Goal: Obtain resource: Obtain resource

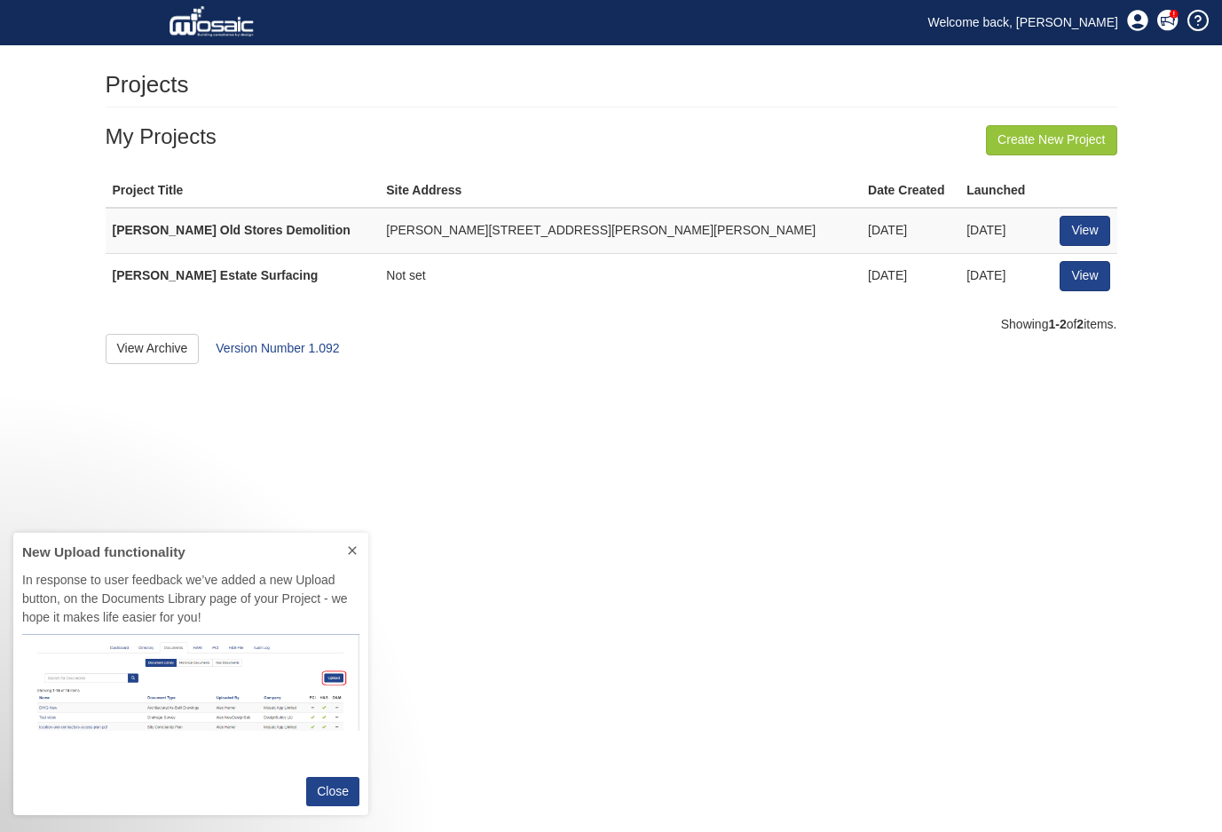
scroll to position [269, 342]
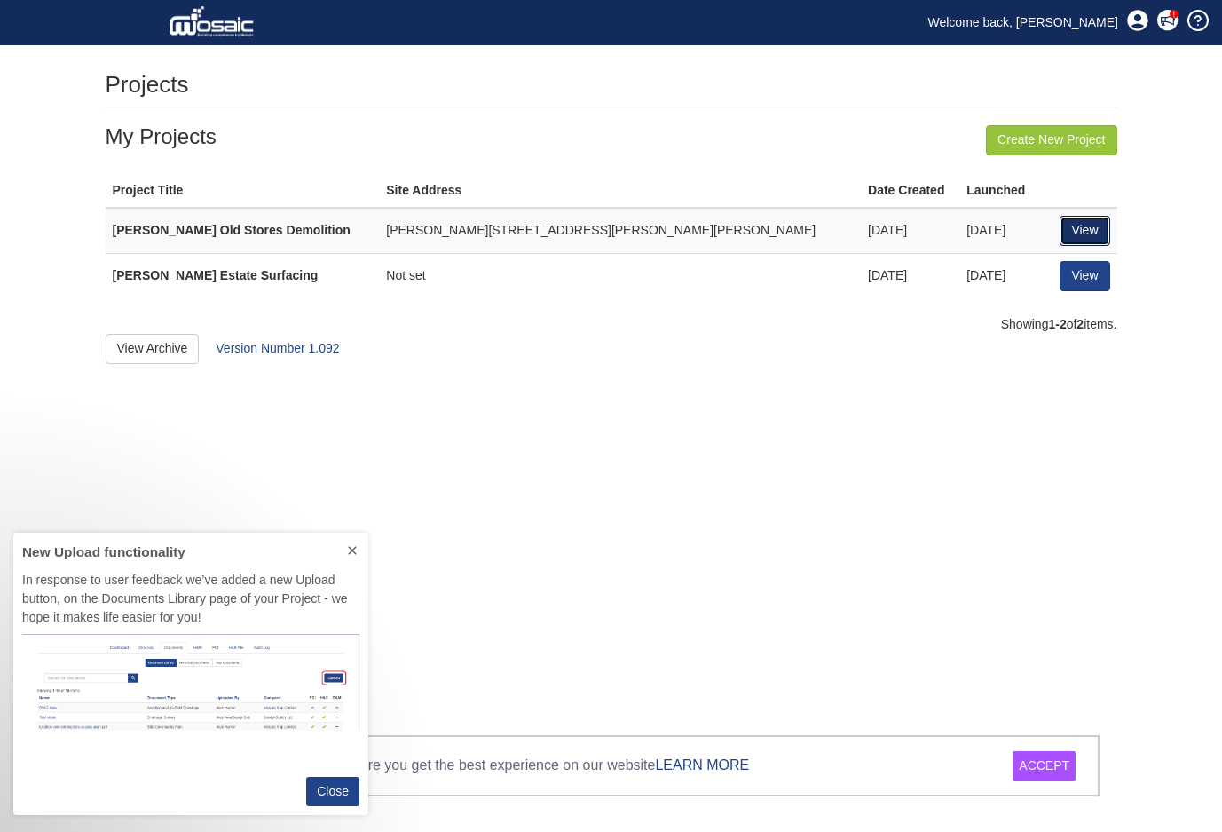
click at [1087, 224] on link "View" at bounding box center [1085, 231] width 50 height 30
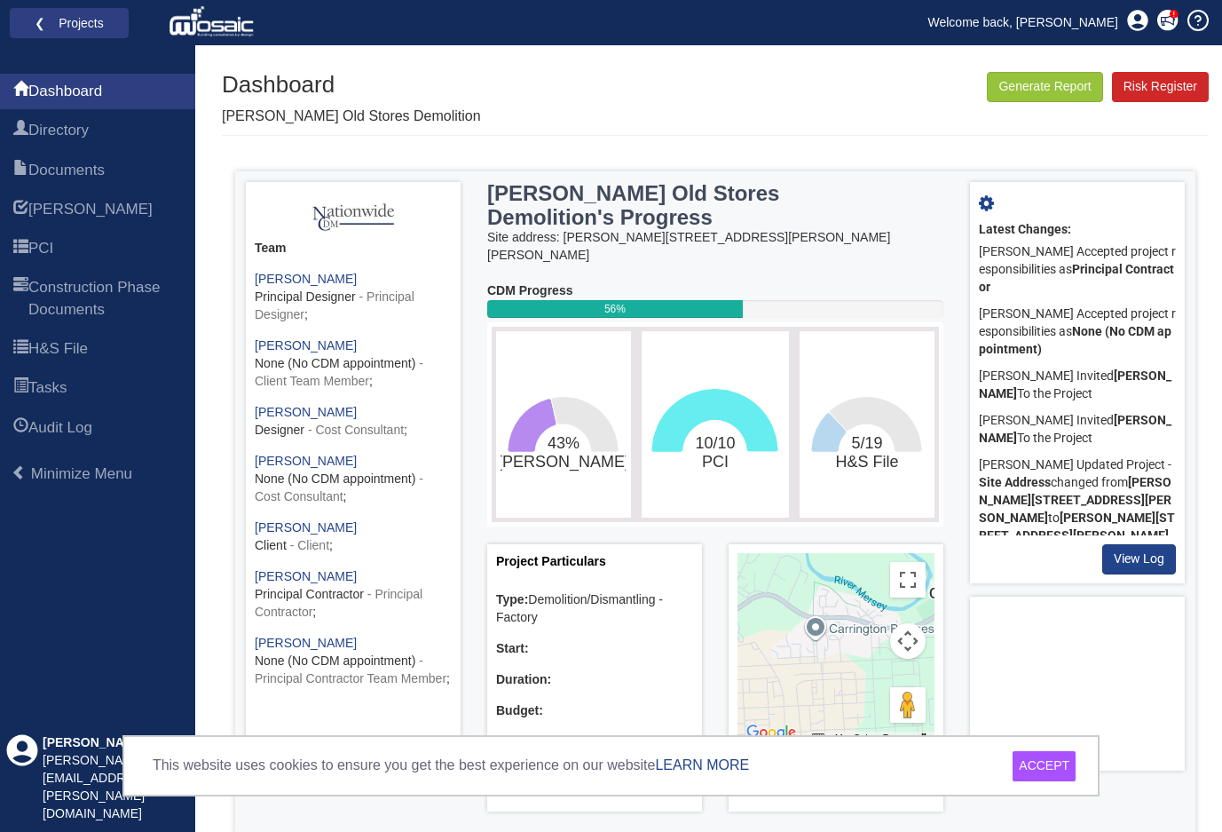
click at [1039, 770] on div "ACCEPT" at bounding box center [1044, 766] width 63 height 30
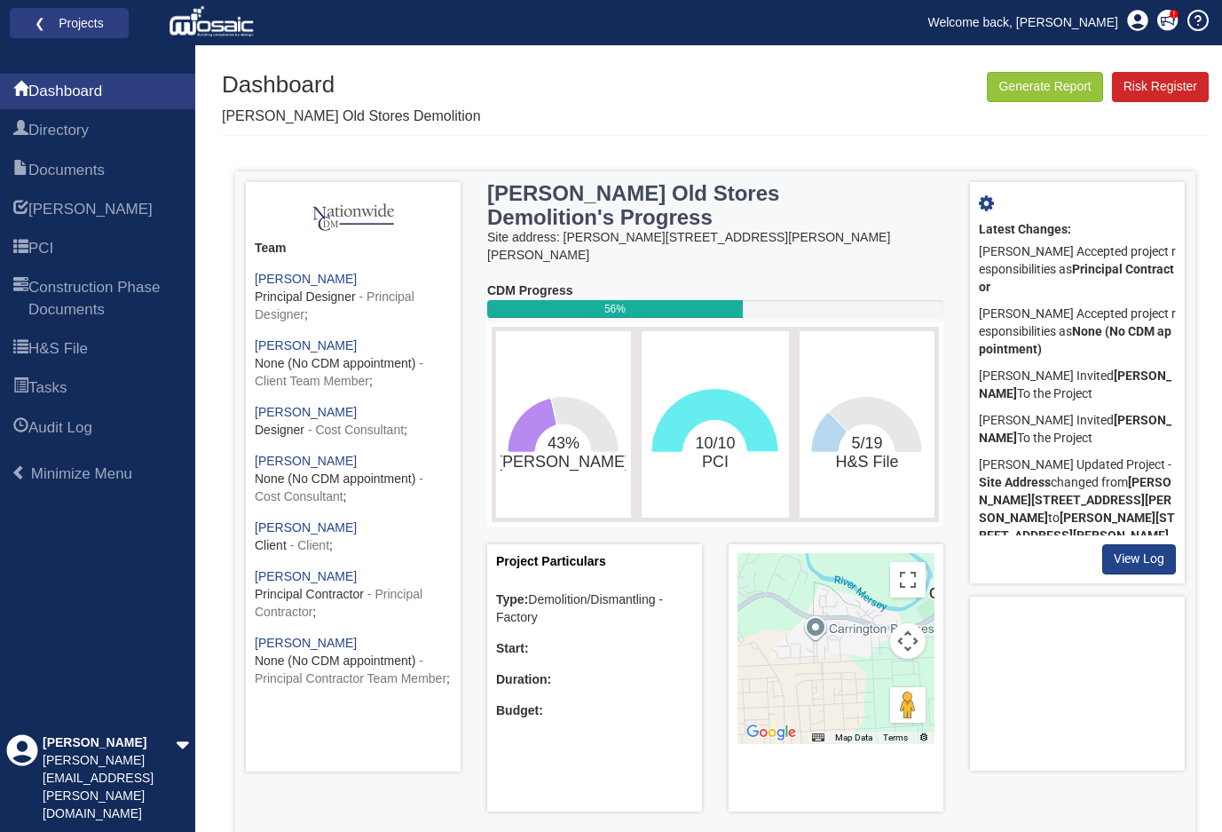
click at [1069, 352] on div "Lee Brash Accepted project responsibilities as None (No CDM appointment)" at bounding box center [1077, 332] width 197 height 62
click at [78, 169] on span "Documents" at bounding box center [66, 170] width 76 height 21
click at [75, 353] on span "H&S File" at bounding box center [57, 348] width 59 height 21
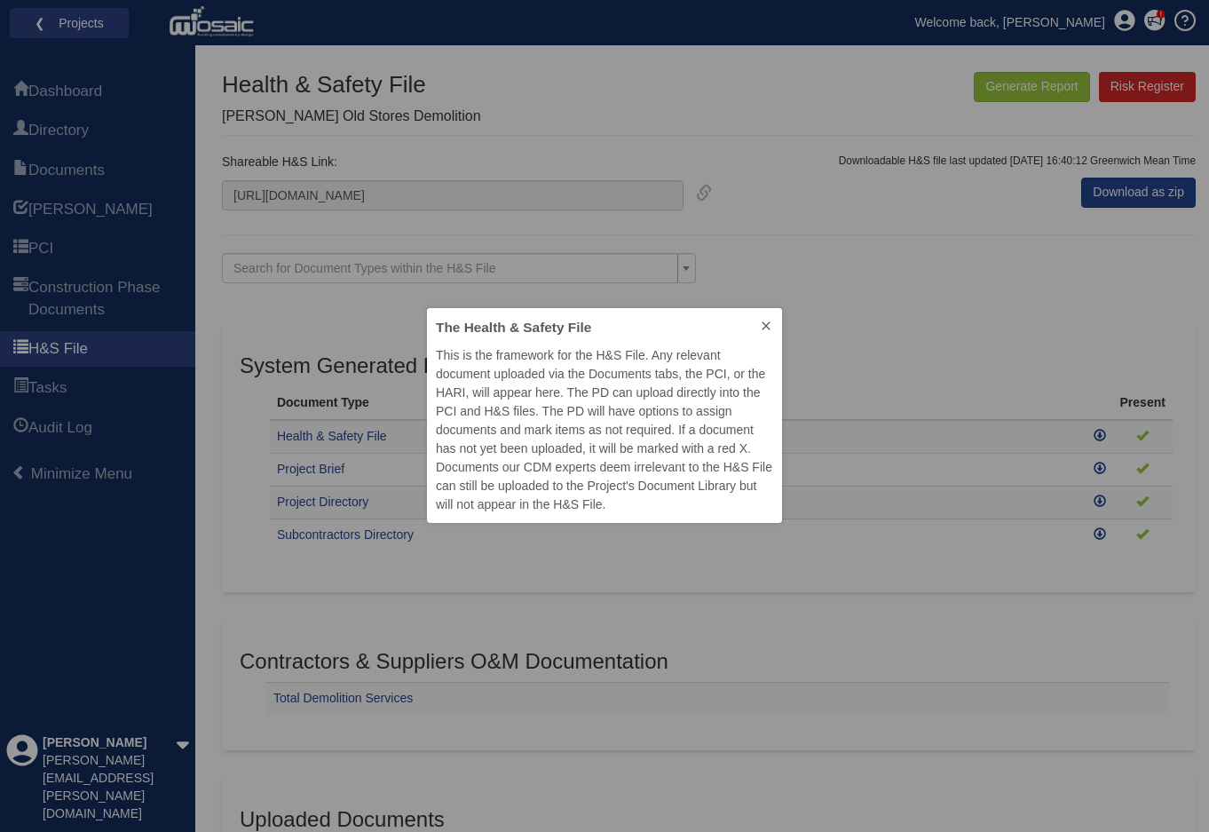
scroll to position [201, 342]
click at [768, 324] on icon at bounding box center [766, 325] width 8 height 8
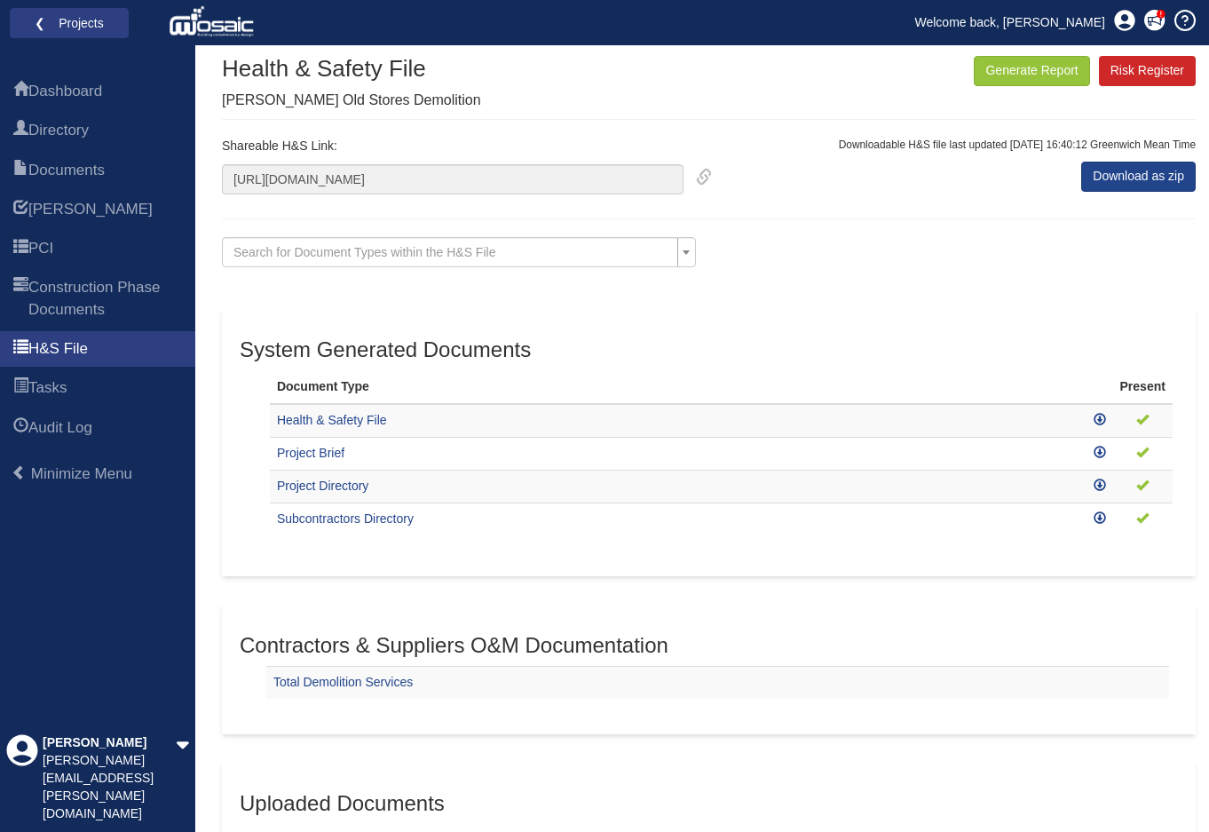
scroll to position [0, 0]
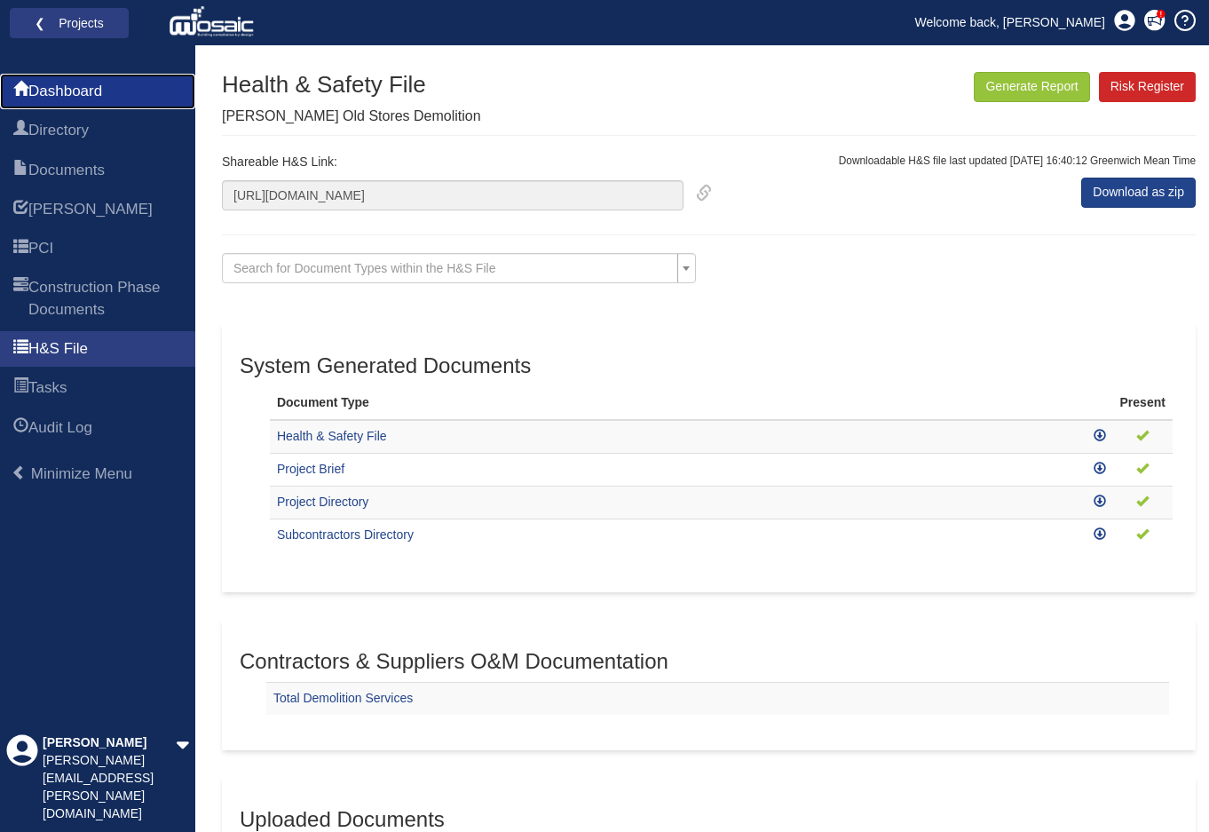
click at [58, 87] on span "Dashboard" at bounding box center [65, 91] width 74 height 21
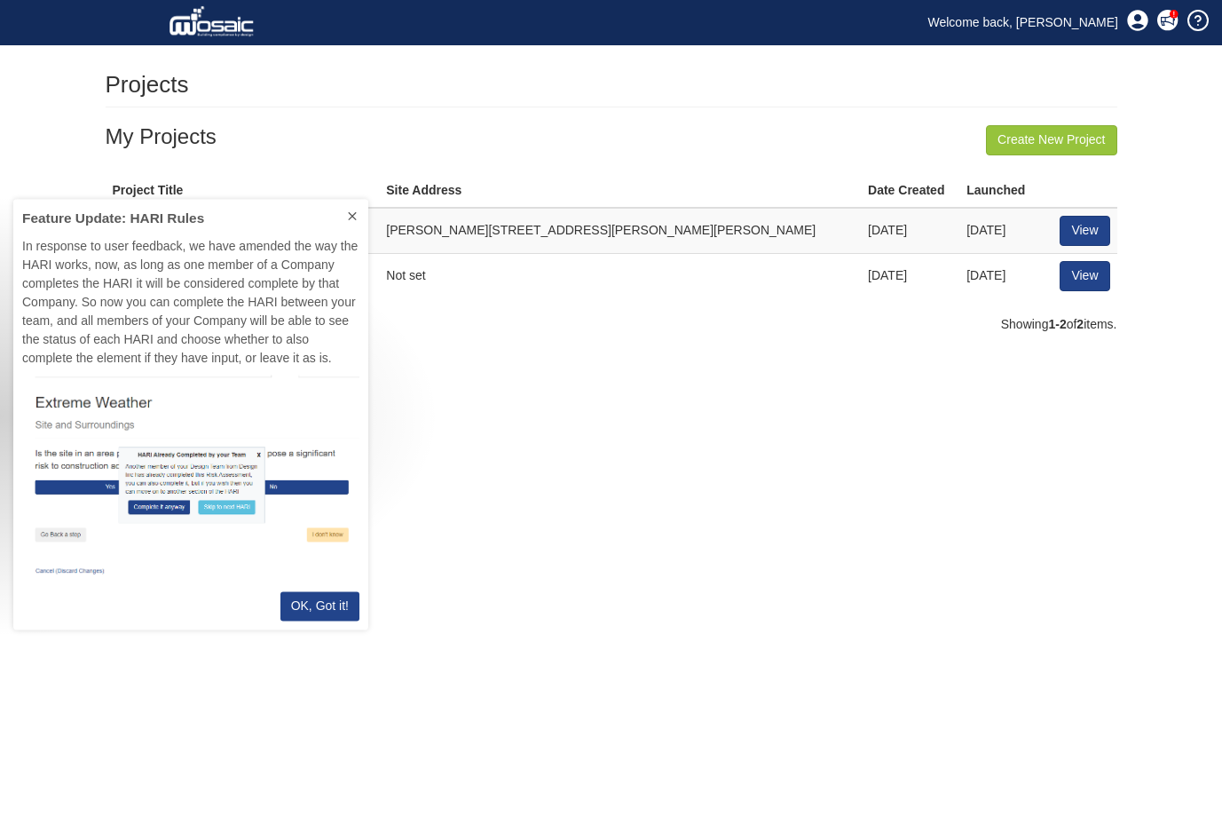
scroll to position [417, 342]
drag, startPoint x: 354, startPoint y: 391, endPoint x: 330, endPoint y: 559, distance: 169.5
drag, startPoint x: 330, startPoint y: 559, endPoint x: 324, endPoint y: 601, distance: 42.2
click at [324, 601] on p "OK, Got it!" at bounding box center [320, 605] width 58 height 19
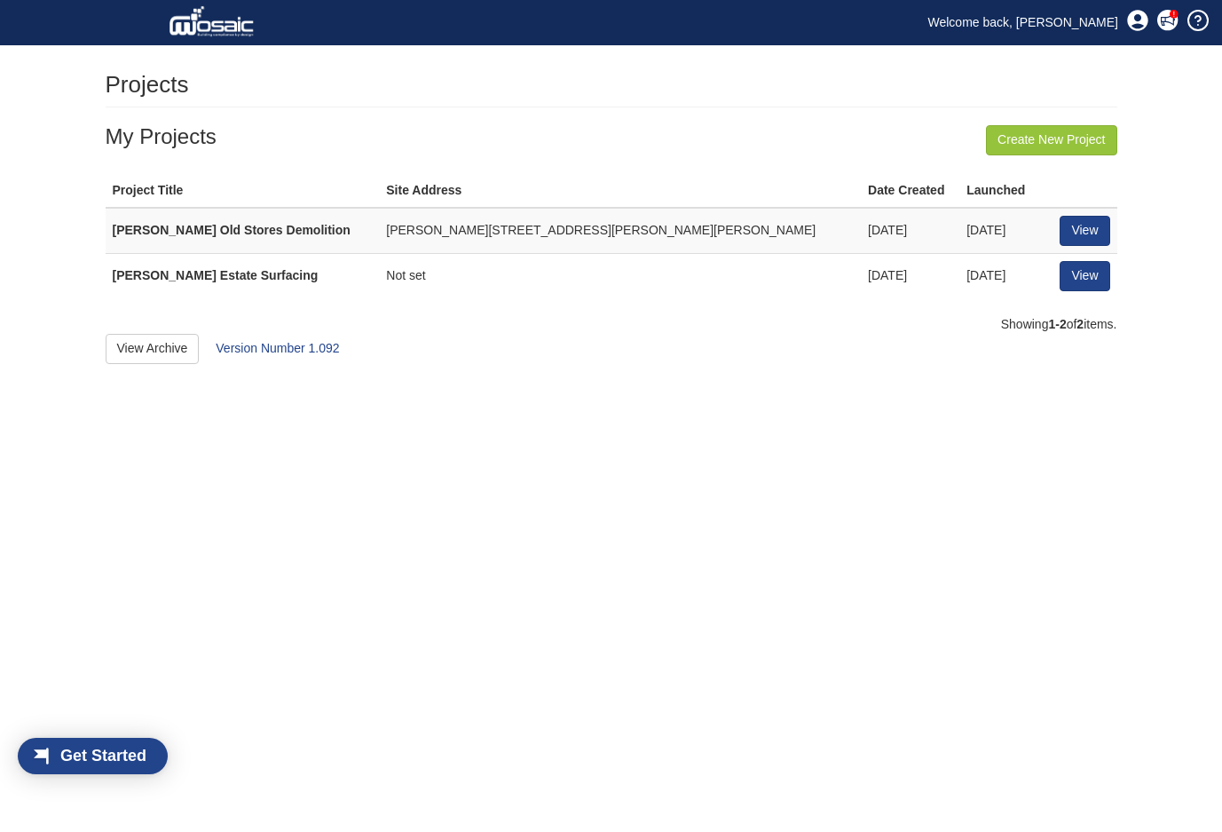
scroll to position [23, 101]
click at [1092, 277] on link "View" at bounding box center [1085, 276] width 50 height 30
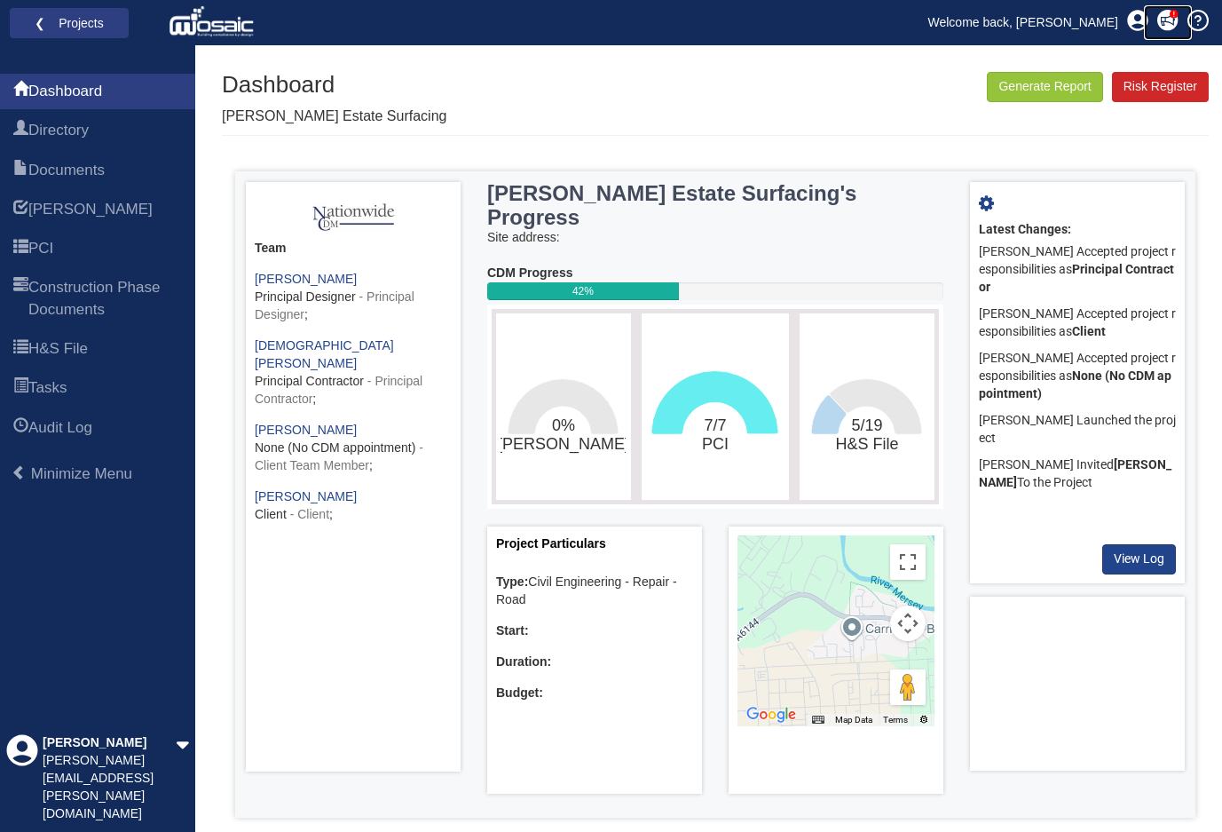
click at [1166, 16] on icon at bounding box center [1167, 20] width 20 height 20
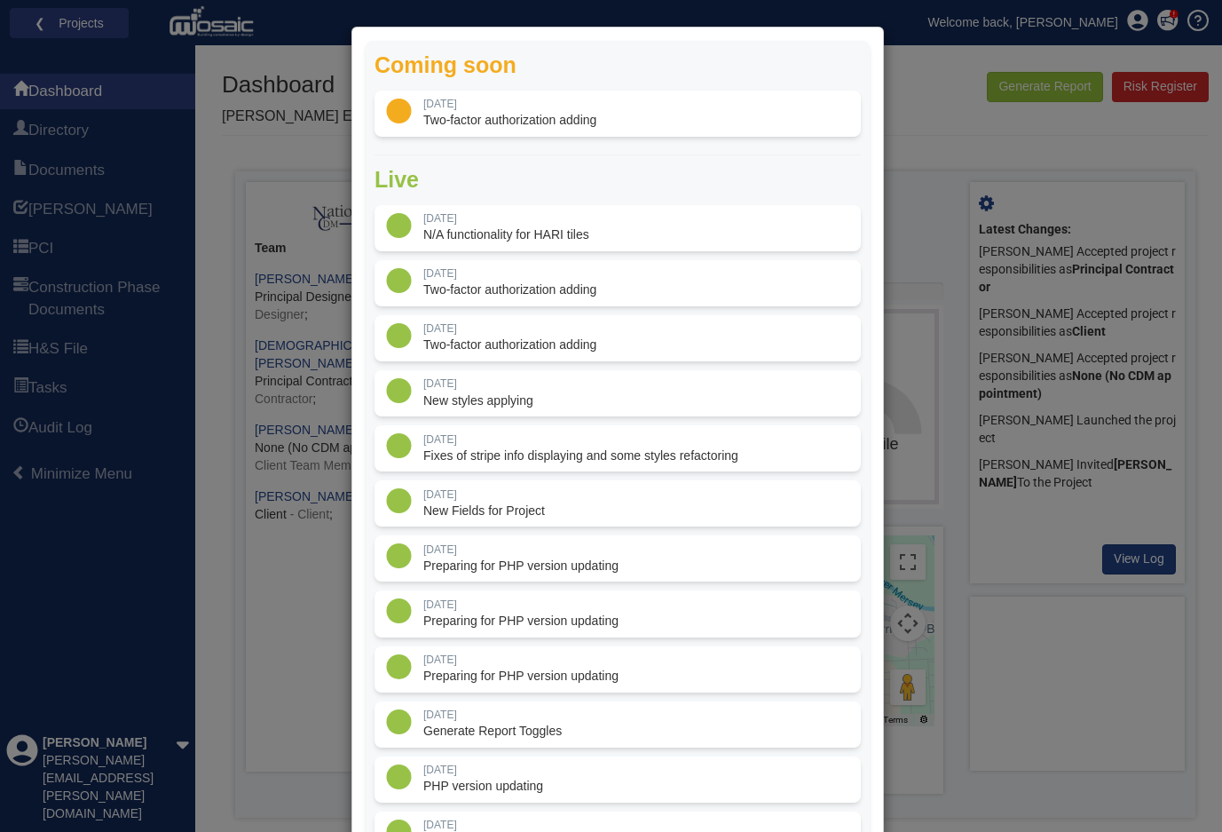
click at [913, 96] on div "Coming soon 17 Jul Two-factor authorization adding Live 7 Aug" at bounding box center [611, 416] width 1222 height 832
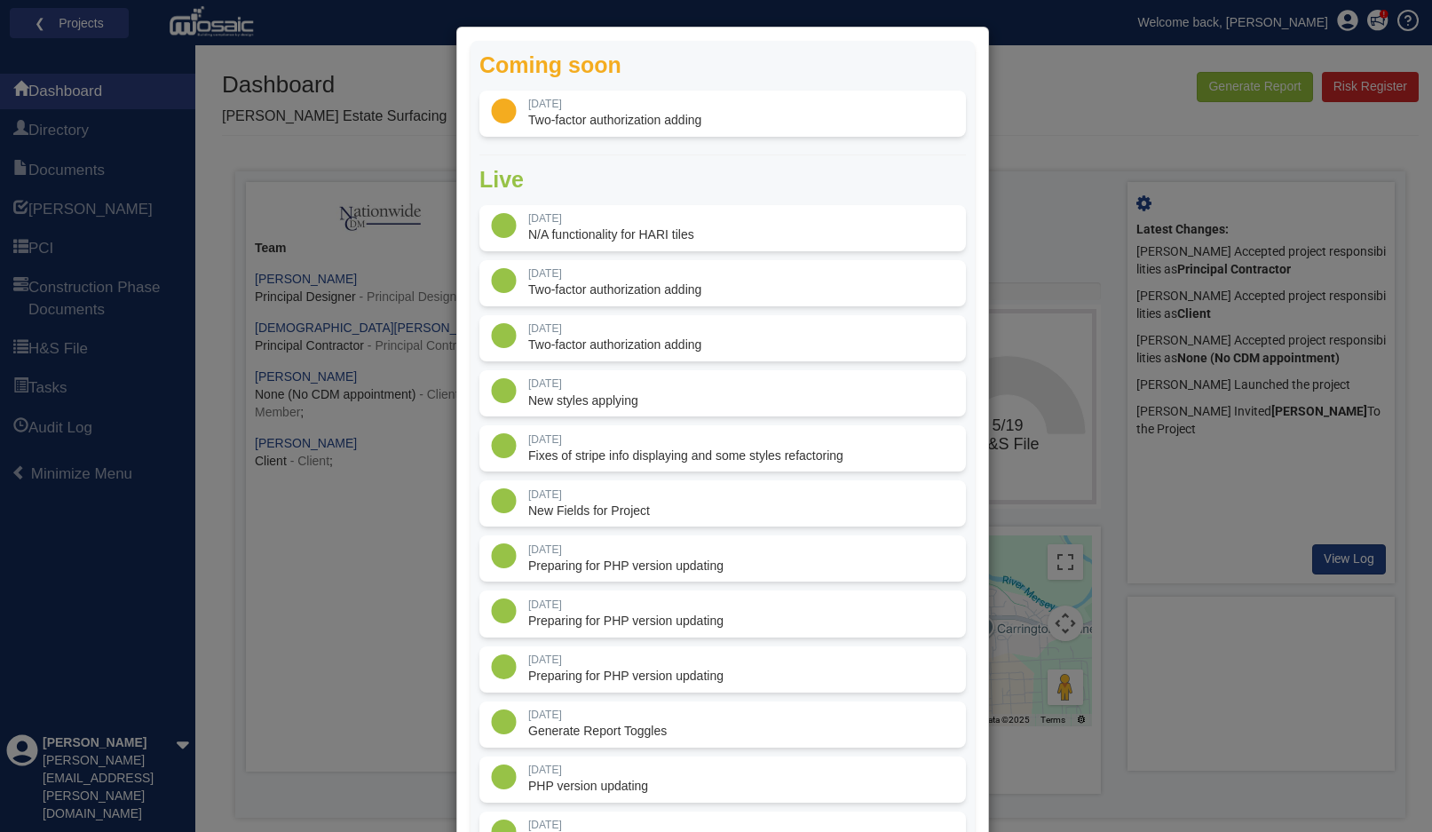
click at [1126, 107] on div "Coming soon 17 Jul Two-factor authorization adding Live 7 Aug" at bounding box center [716, 416] width 1432 height 832
click at [1017, 162] on div "Coming soon 17 Jul Two-factor authorization adding Live 7 Aug" at bounding box center [716, 416] width 1432 height 832
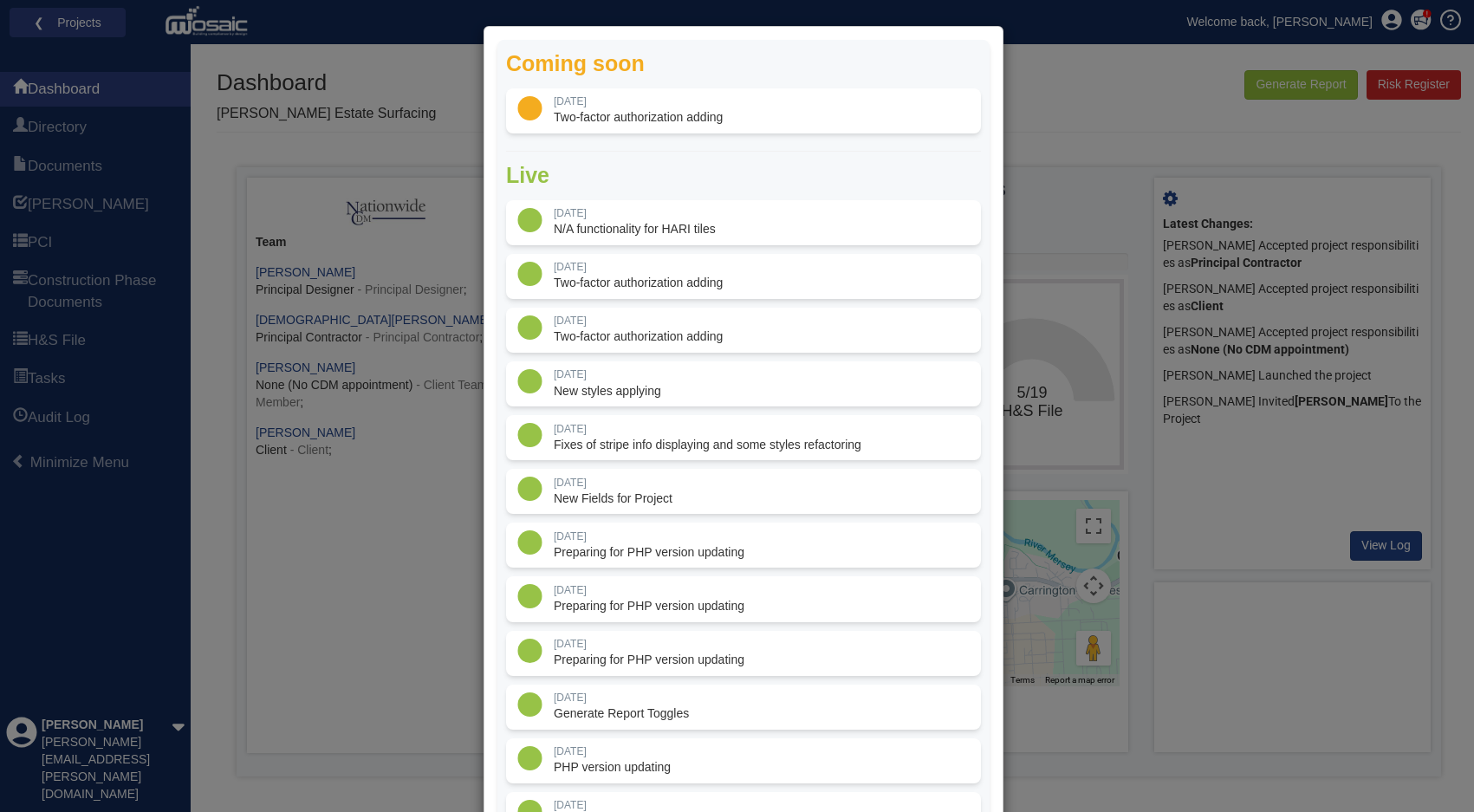
click at [1021, 222] on div "Coming soon 17 Jul Two-factor authorization adding Live 7 Aug" at bounding box center [737, 406] width 1474 height 812
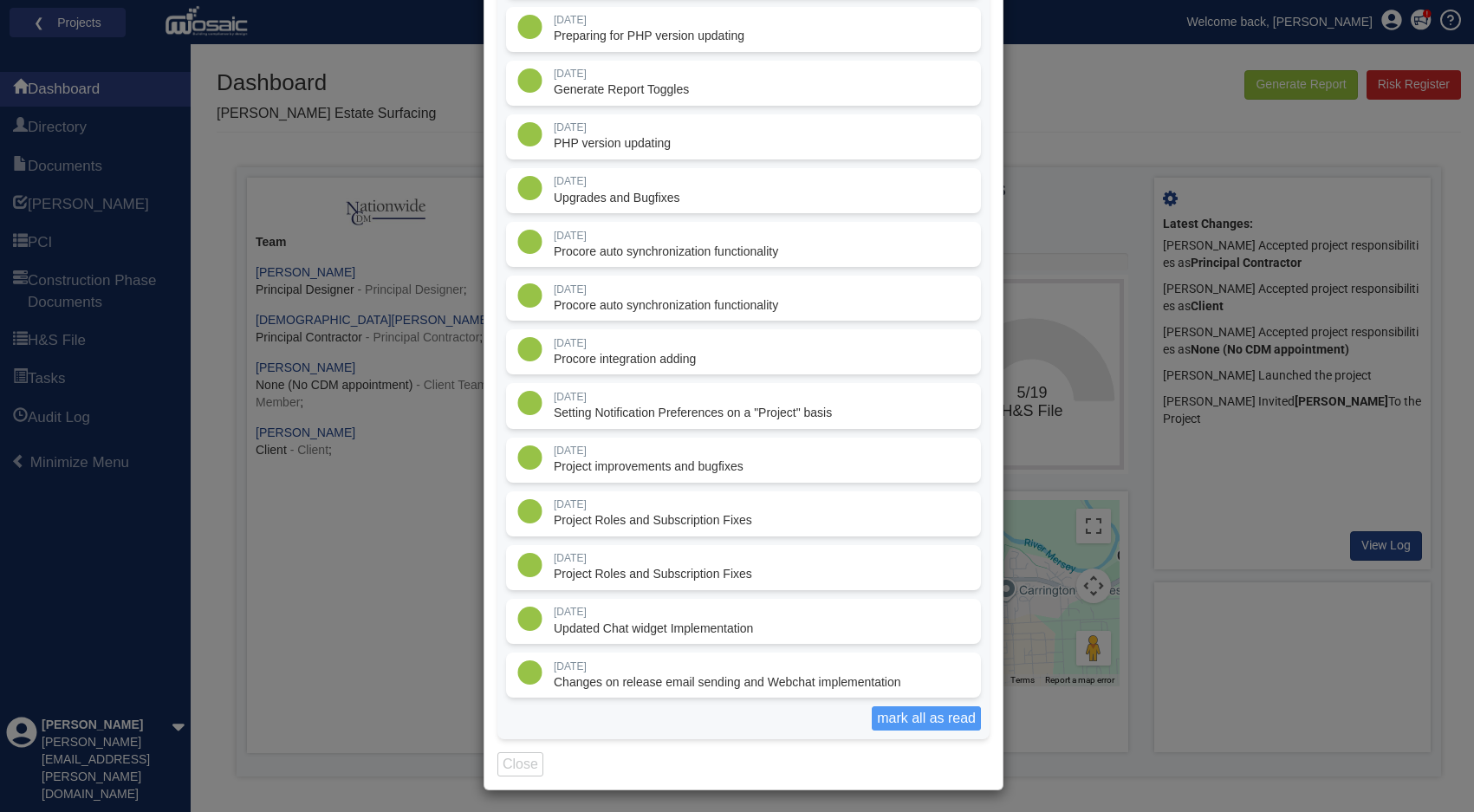
scroll to position [628, 0]
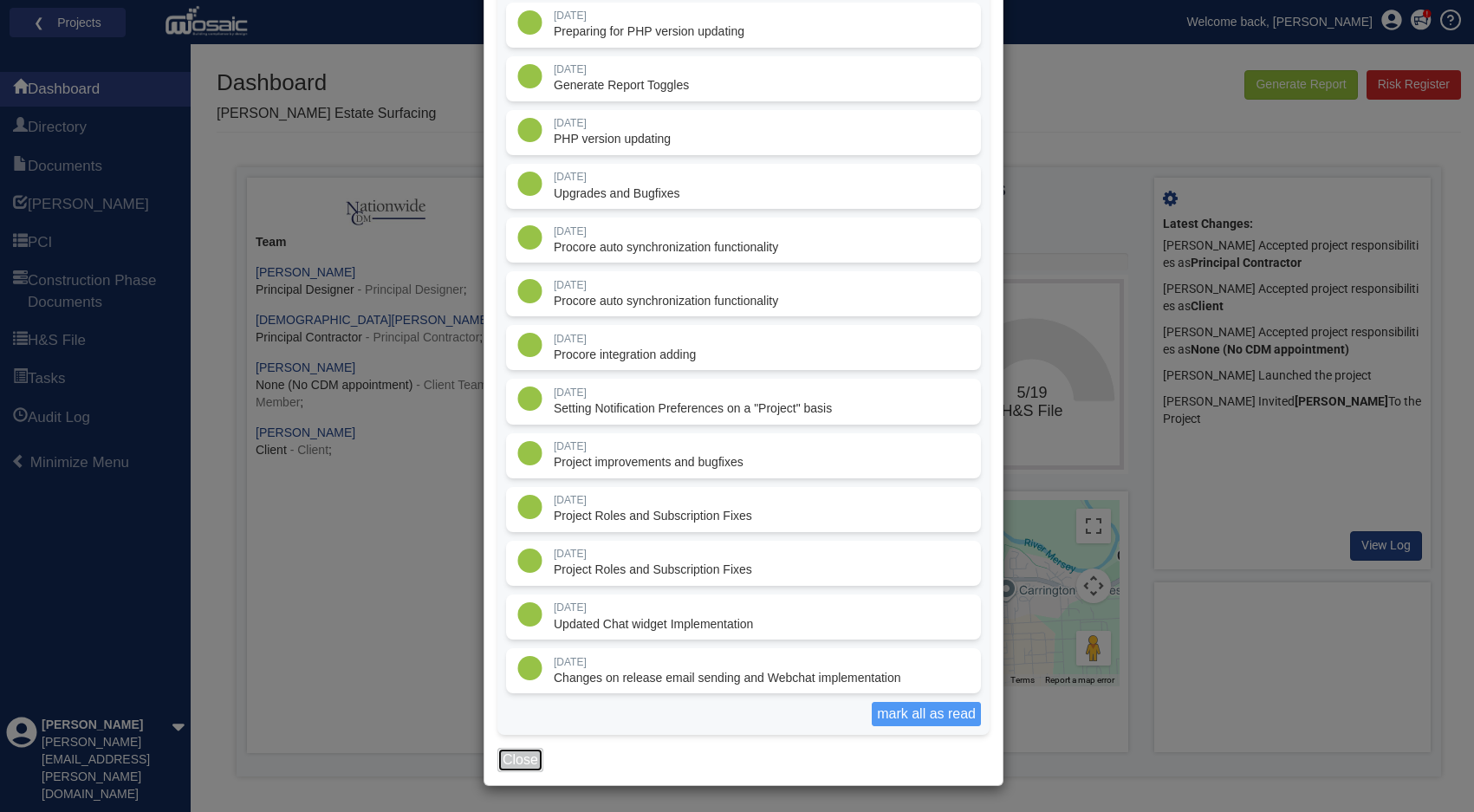
click at [497, 763] on button "Close" at bounding box center [519, 759] width 46 height 24
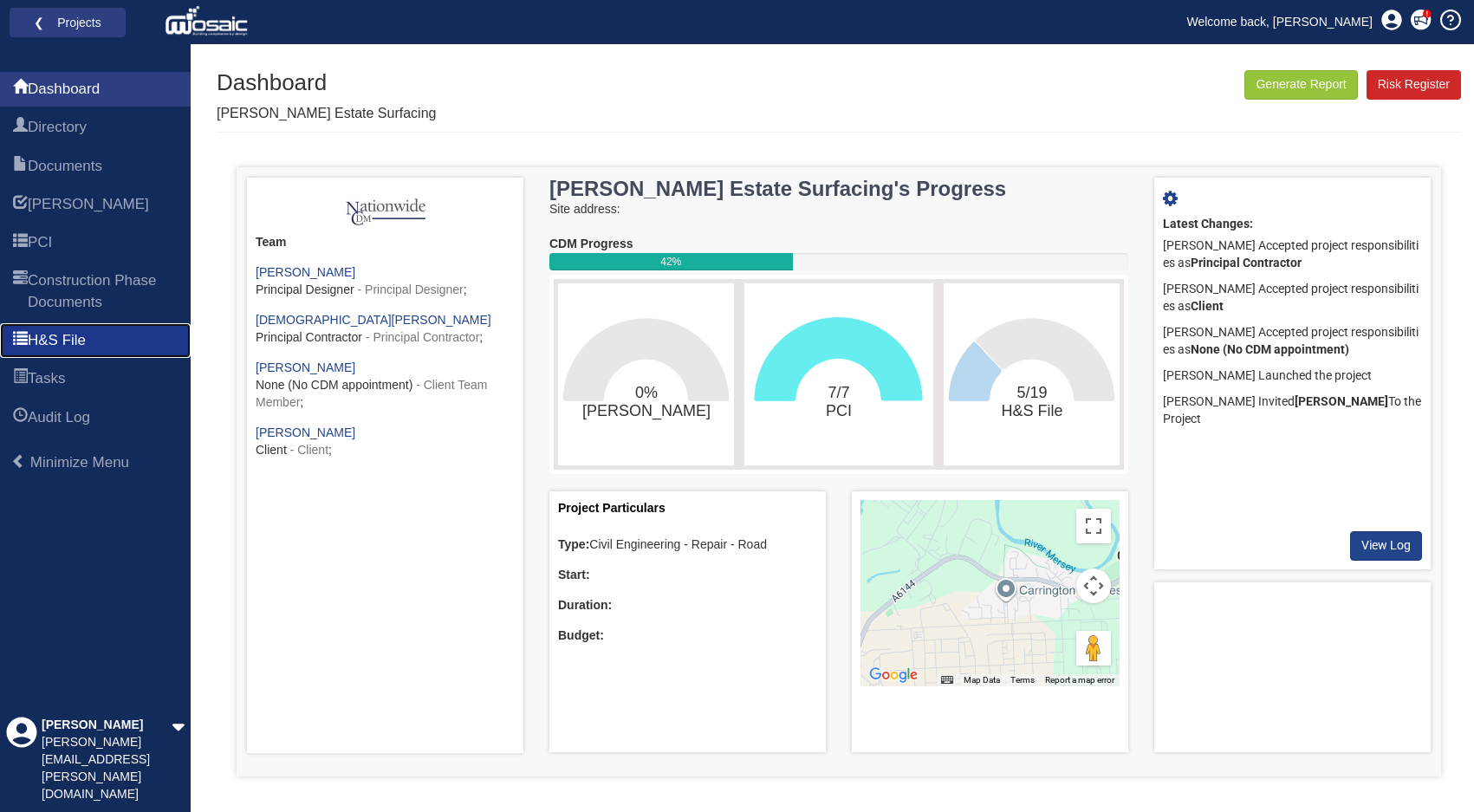
click at [73, 332] on span "H&S File" at bounding box center [56, 340] width 58 height 20
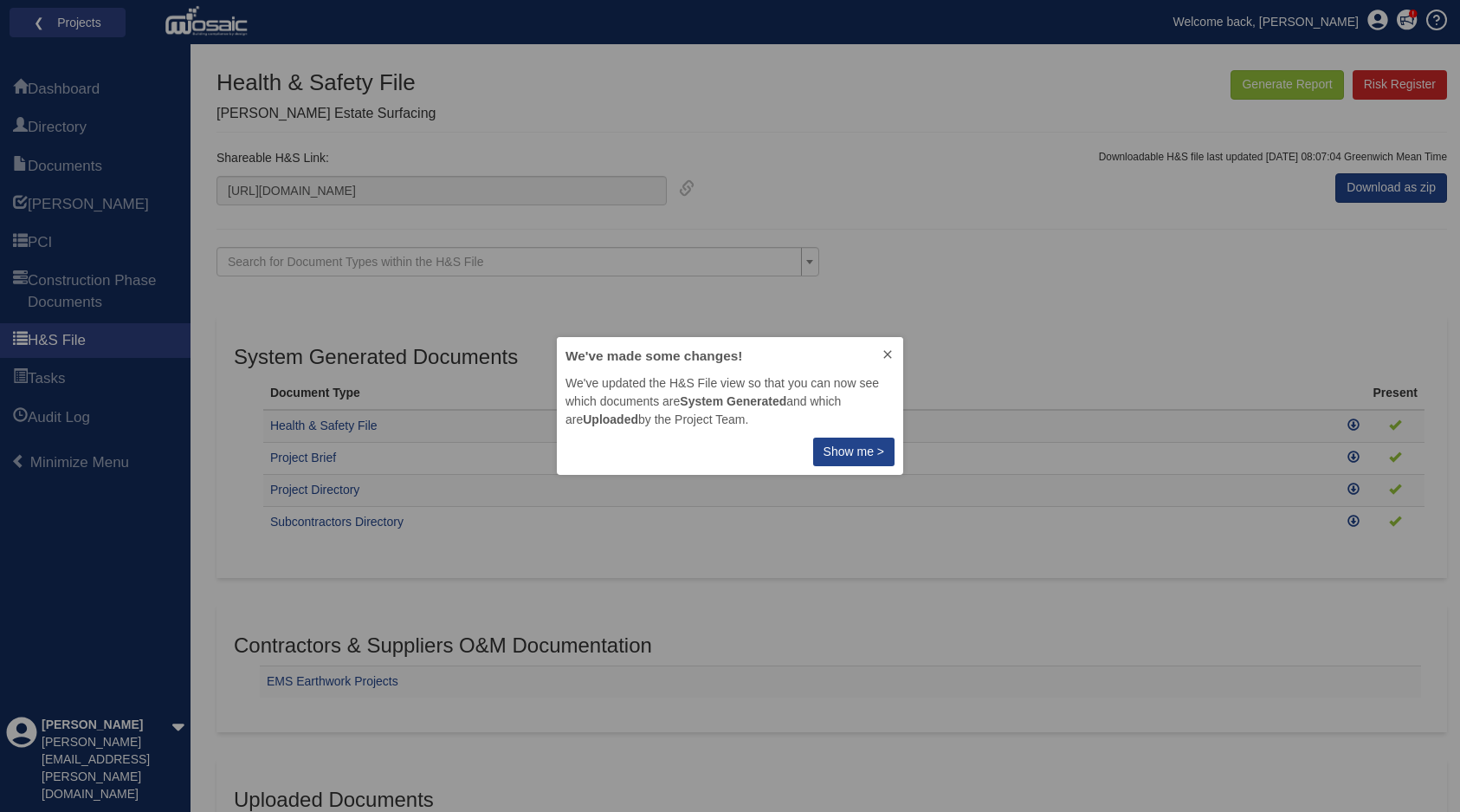
scroll to position [125, 334]
click at [852, 452] on p "Show me >" at bounding box center [854, 452] width 61 height 19
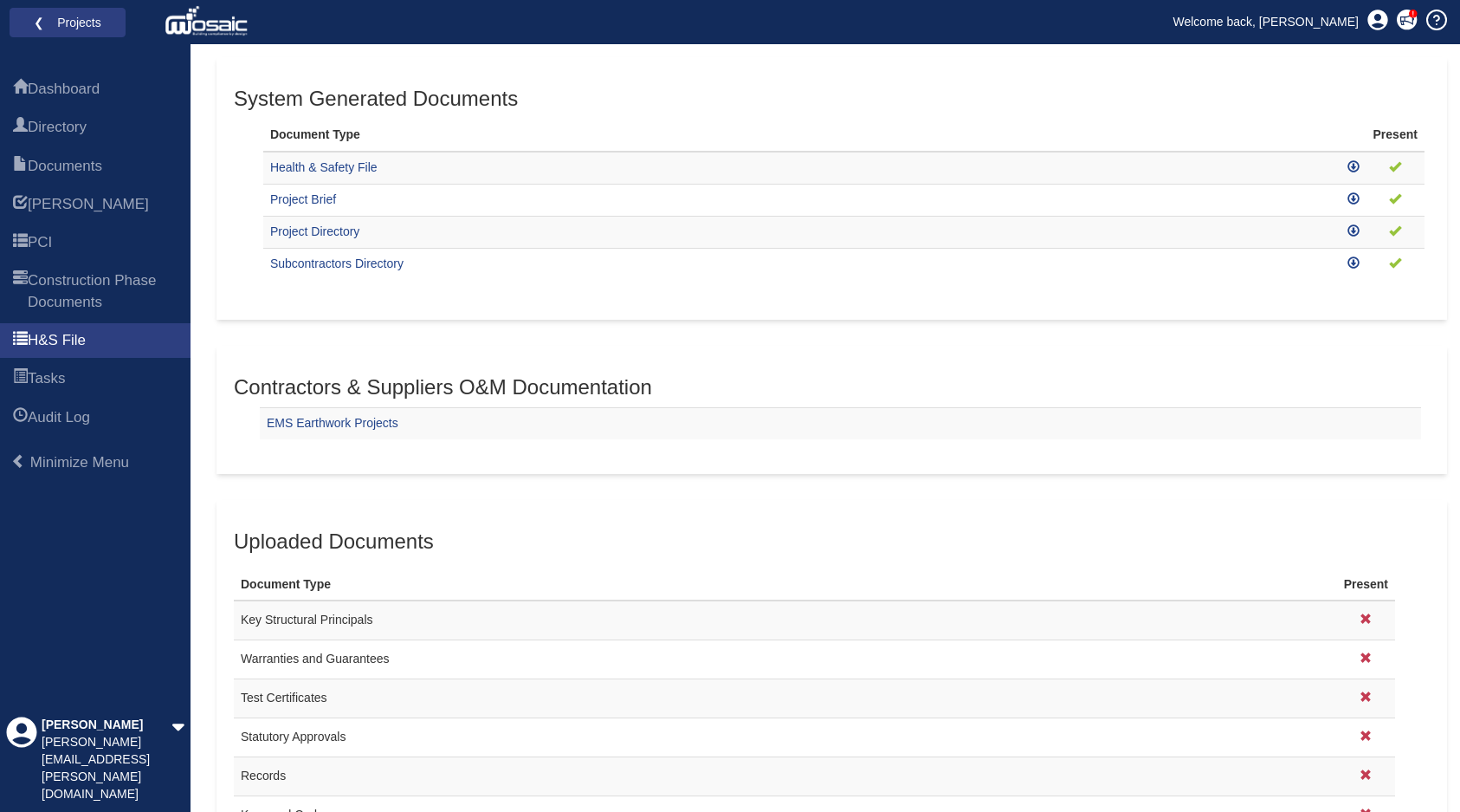
scroll to position [0, 0]
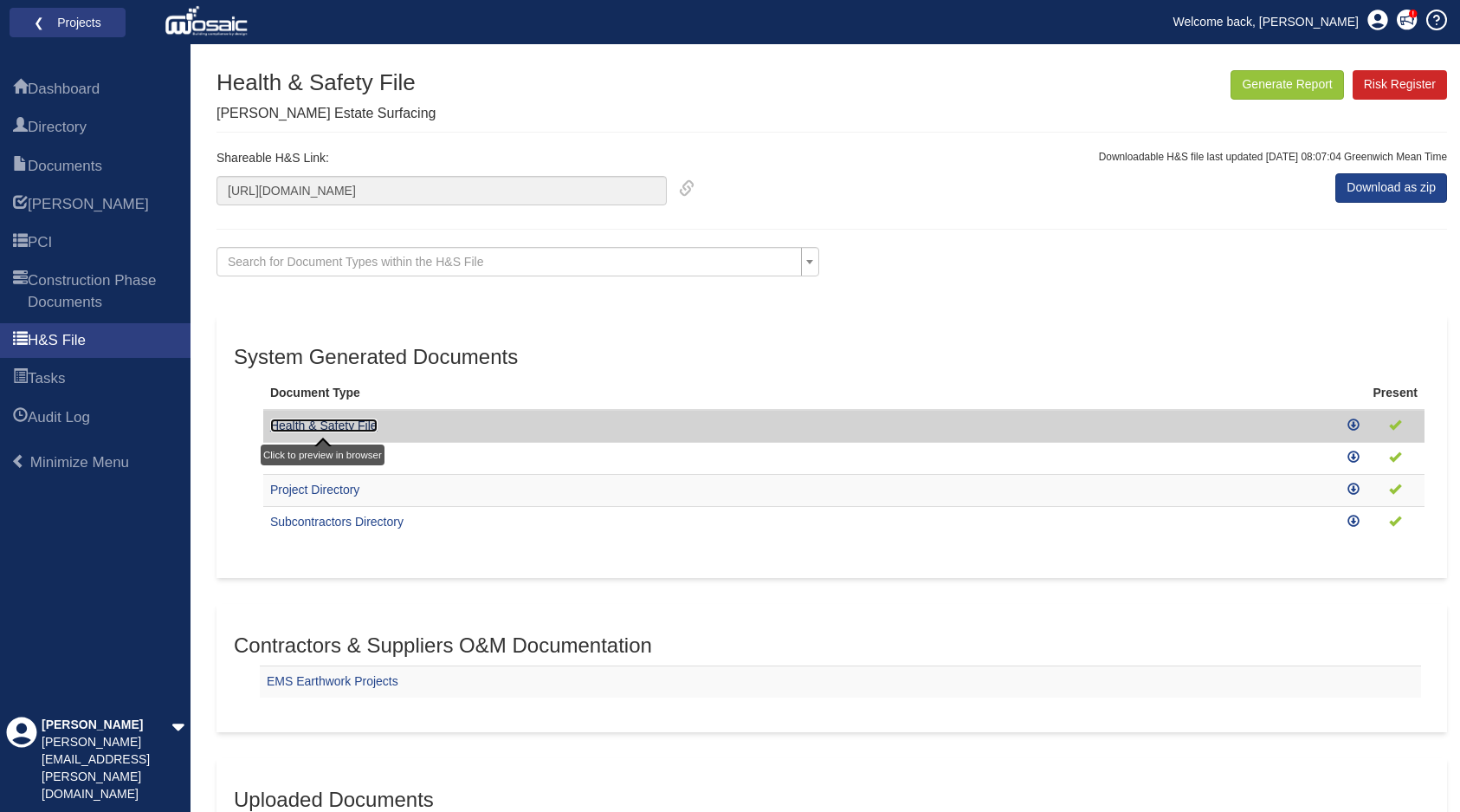
click at [331, 430] on link "Health & Safety File" at bounding box center [324, 426] width 107 height 14
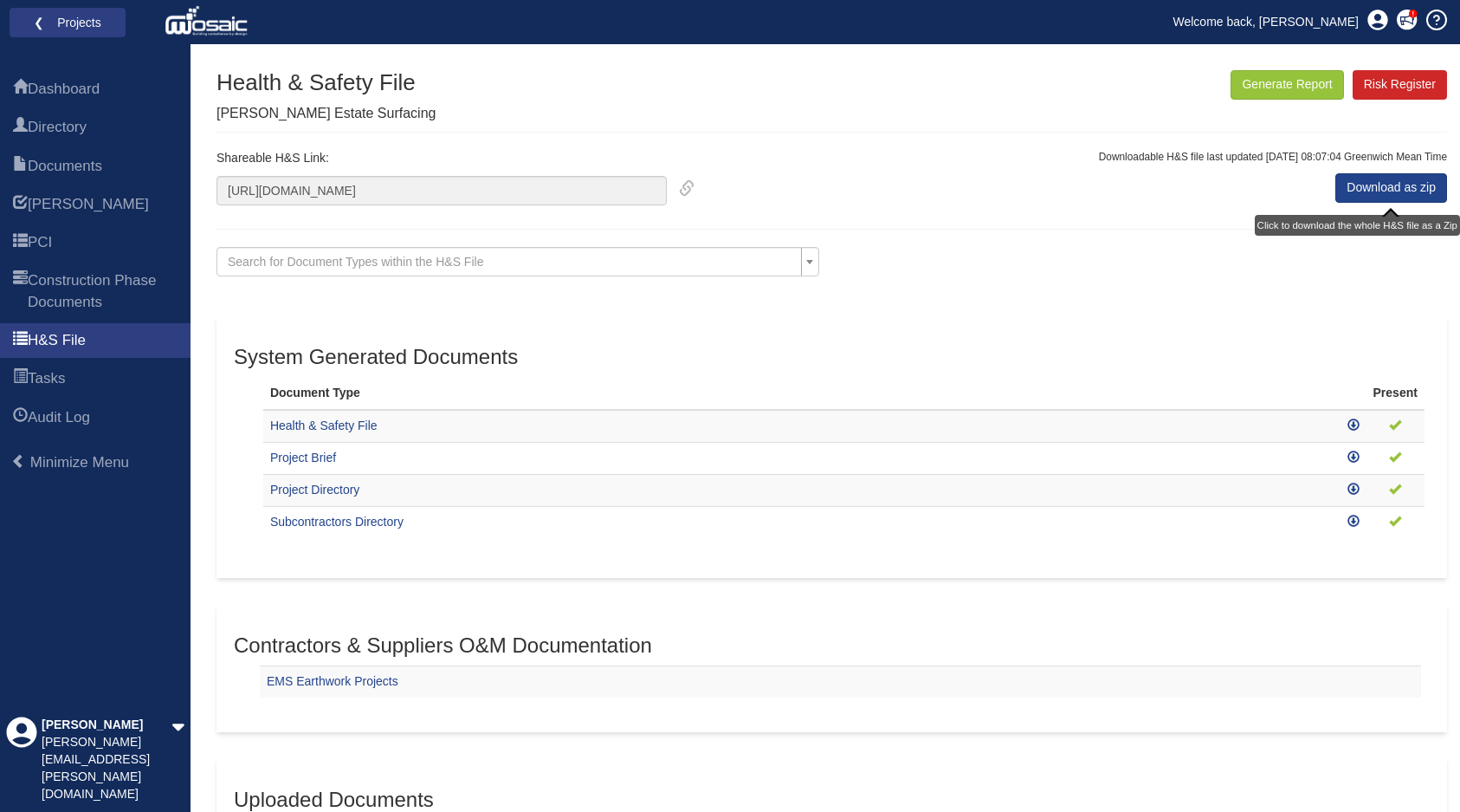
click at [1080, 322] on div "System Generated Documents Document Type Present Health & Safety File Project B…" at bounding box center [831, 446] width 1231 height 262
click at [1391, 188] on link "Download as zip" at bounding box center [1392, 188] width 111 height 29
click at [35, 20] on link "❮ Projects" at bounding box center [67, 22] width 94 height 22
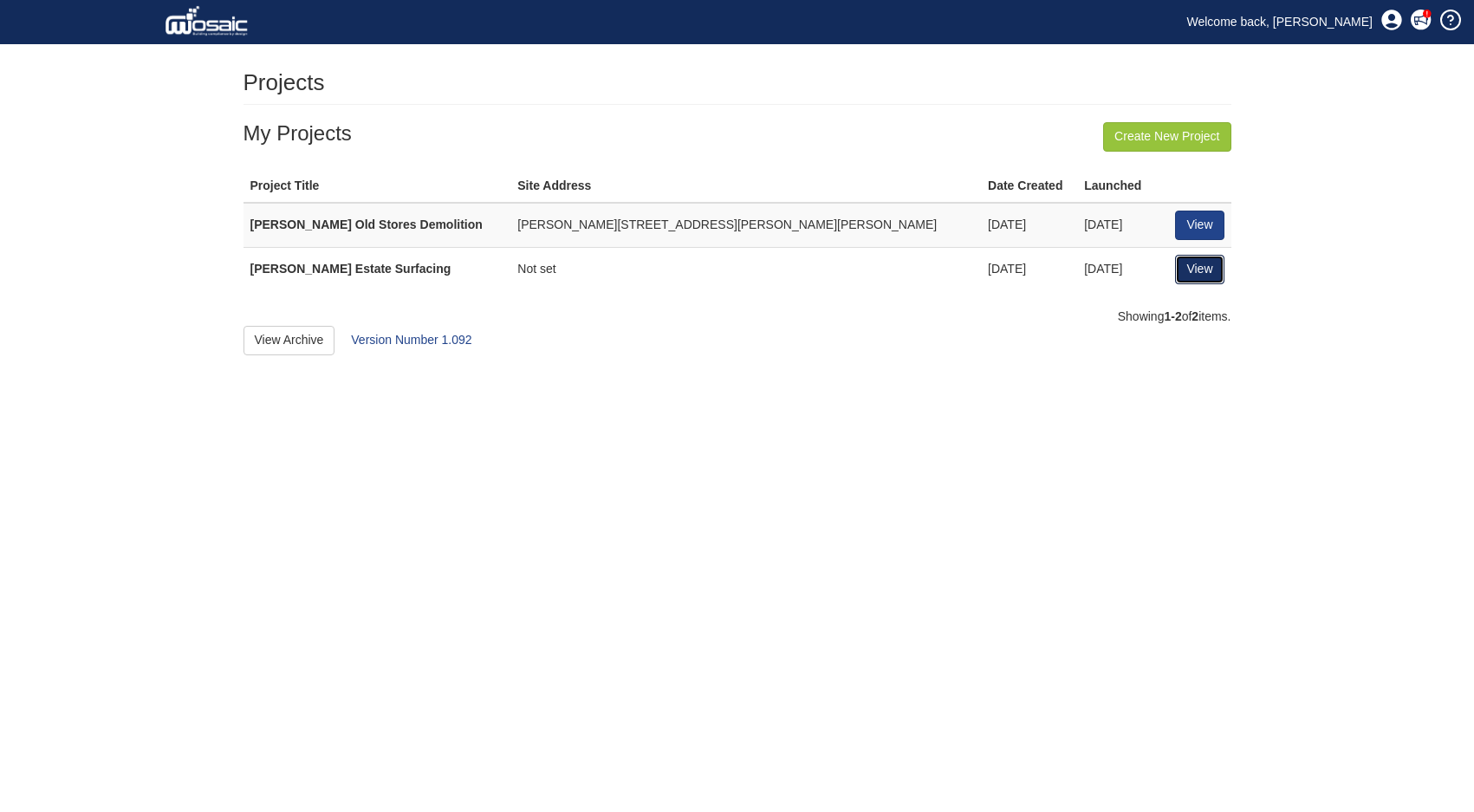
click at [1194, 272] on link "View" at bounding box center [1200, 269] width 49 height 29
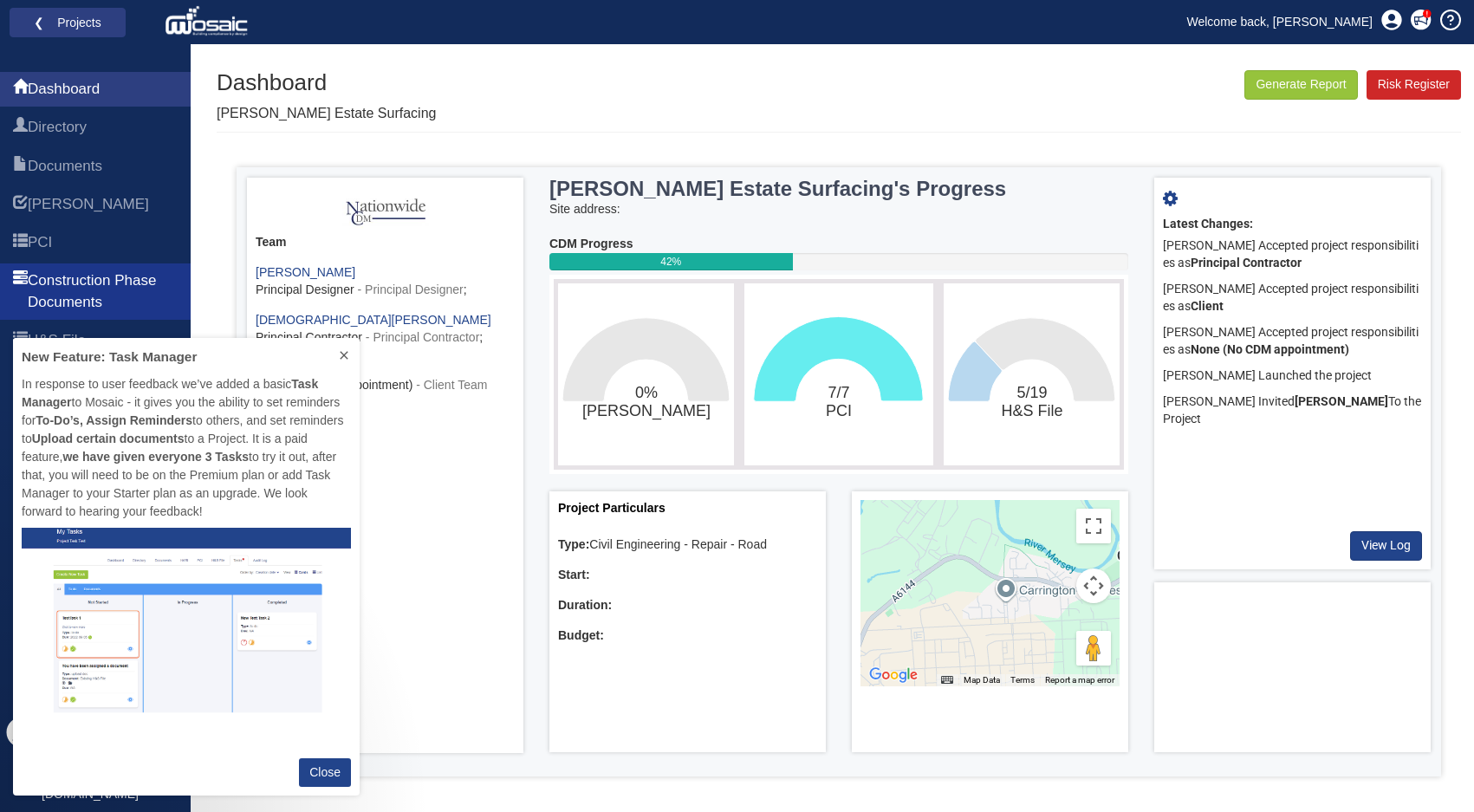
scroll to position [444, 334]
click at [102, 289] on span "Construction Phase Documents" at bounding box center [102, 291] width 150 height 42
click at [83, 297] on span "Construction Phase Documents" at bounding box center [102, 291] width 150 height 42
click at [317, 779] on p "Close" at bounding box center [325, 772] width 31 height 19
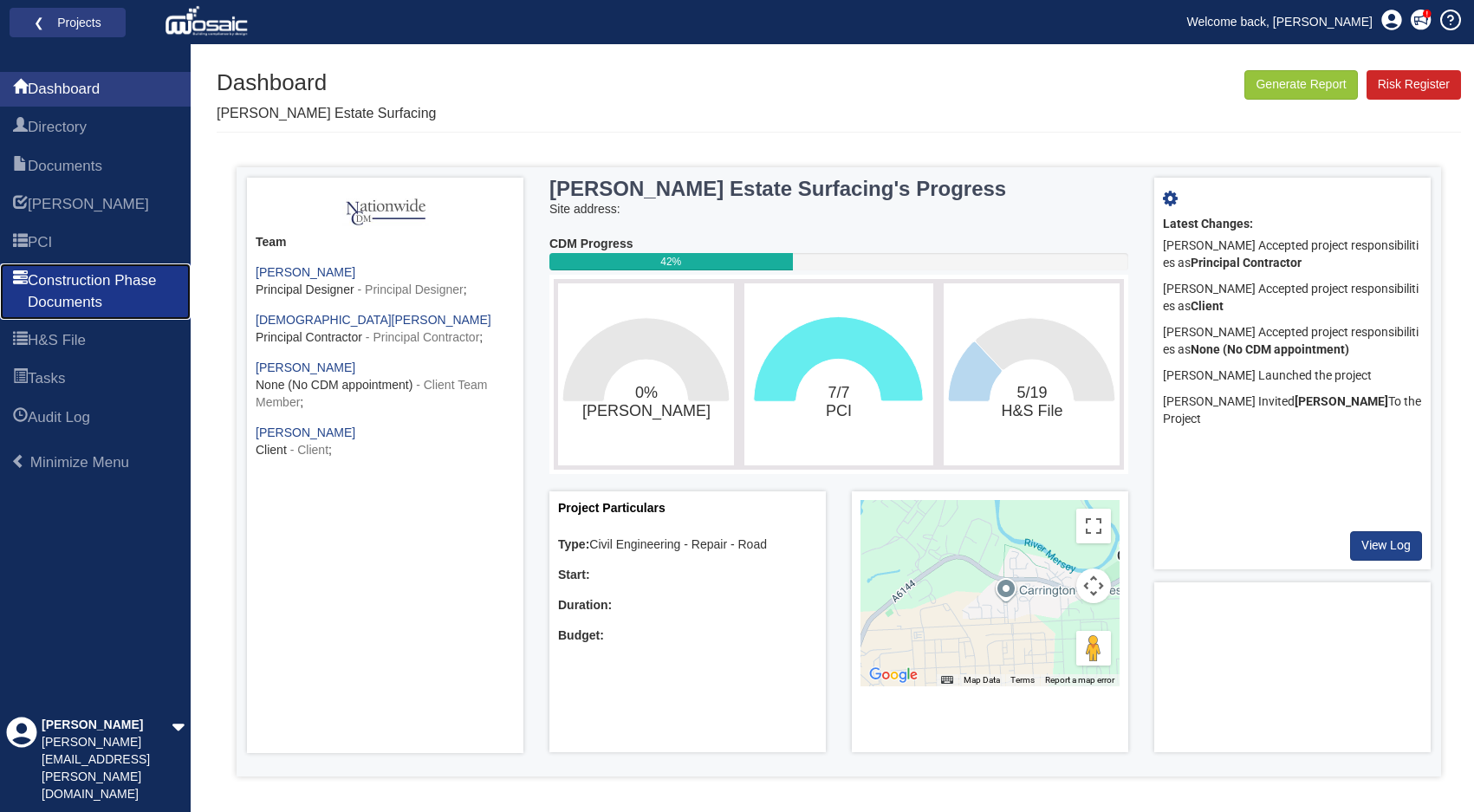
click at [65, 279] on span "Construction Phase Documents" at bounding box center [102, 291] width 150 height 42
click at [47, 281] on span "Construction Phase Documents" at bounding box center [102, 291] width 150 height 42
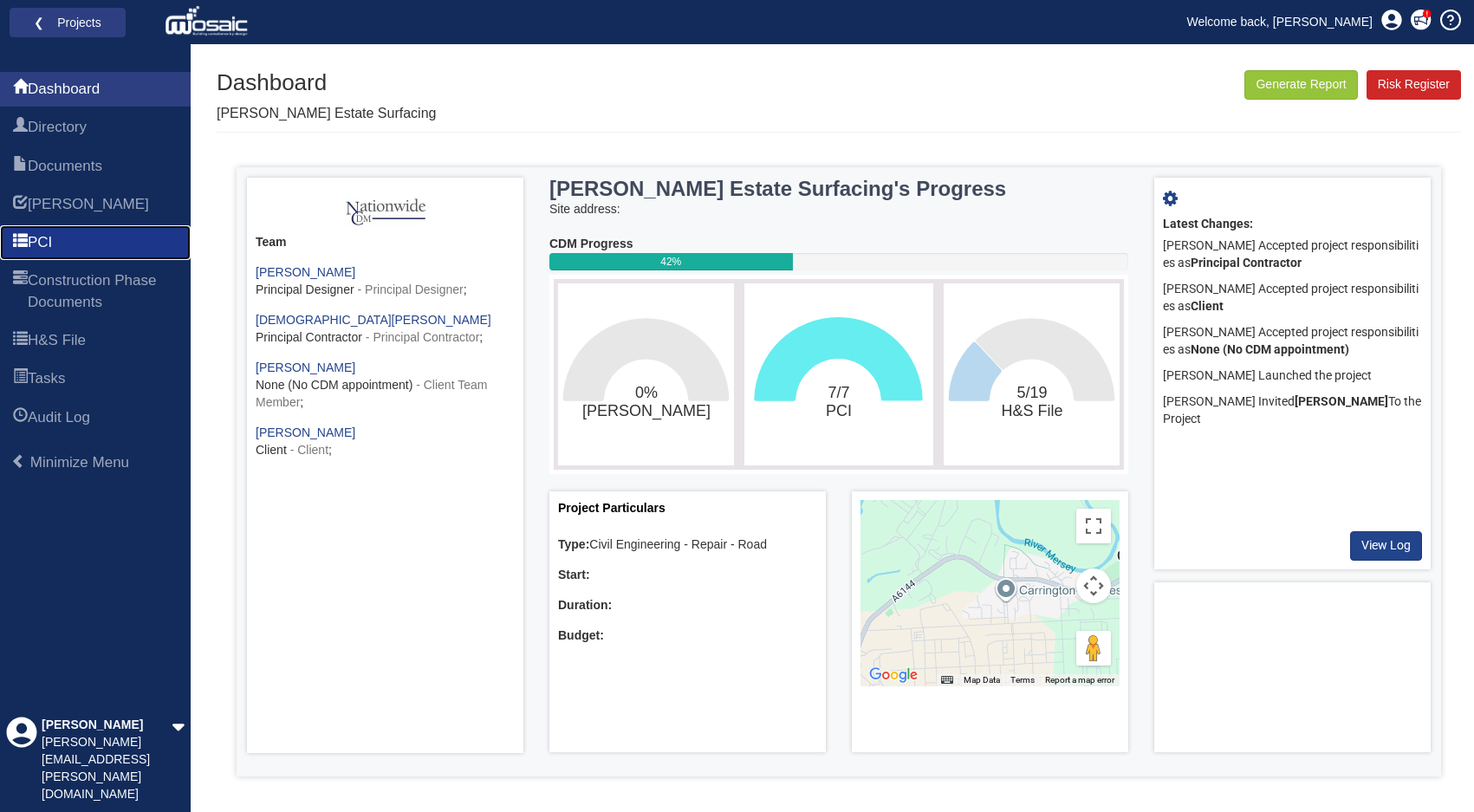
click at [43, 235] on span "PCI" at bounding box center [39, 242] width 24 height 20
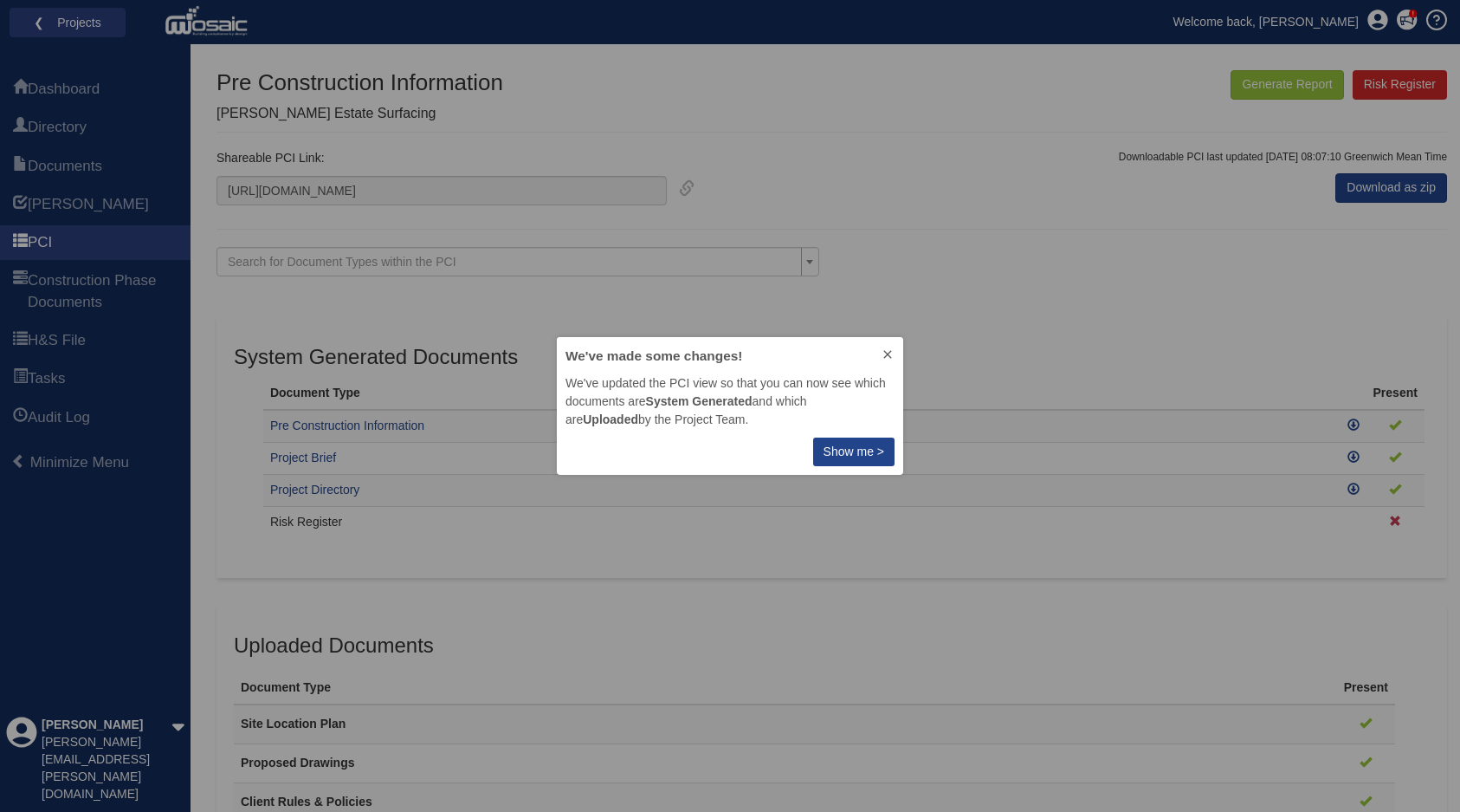
scroll to position [125, 334]
click at [892, 351] on icon at bounding box center [888, 354] width 14 height 14
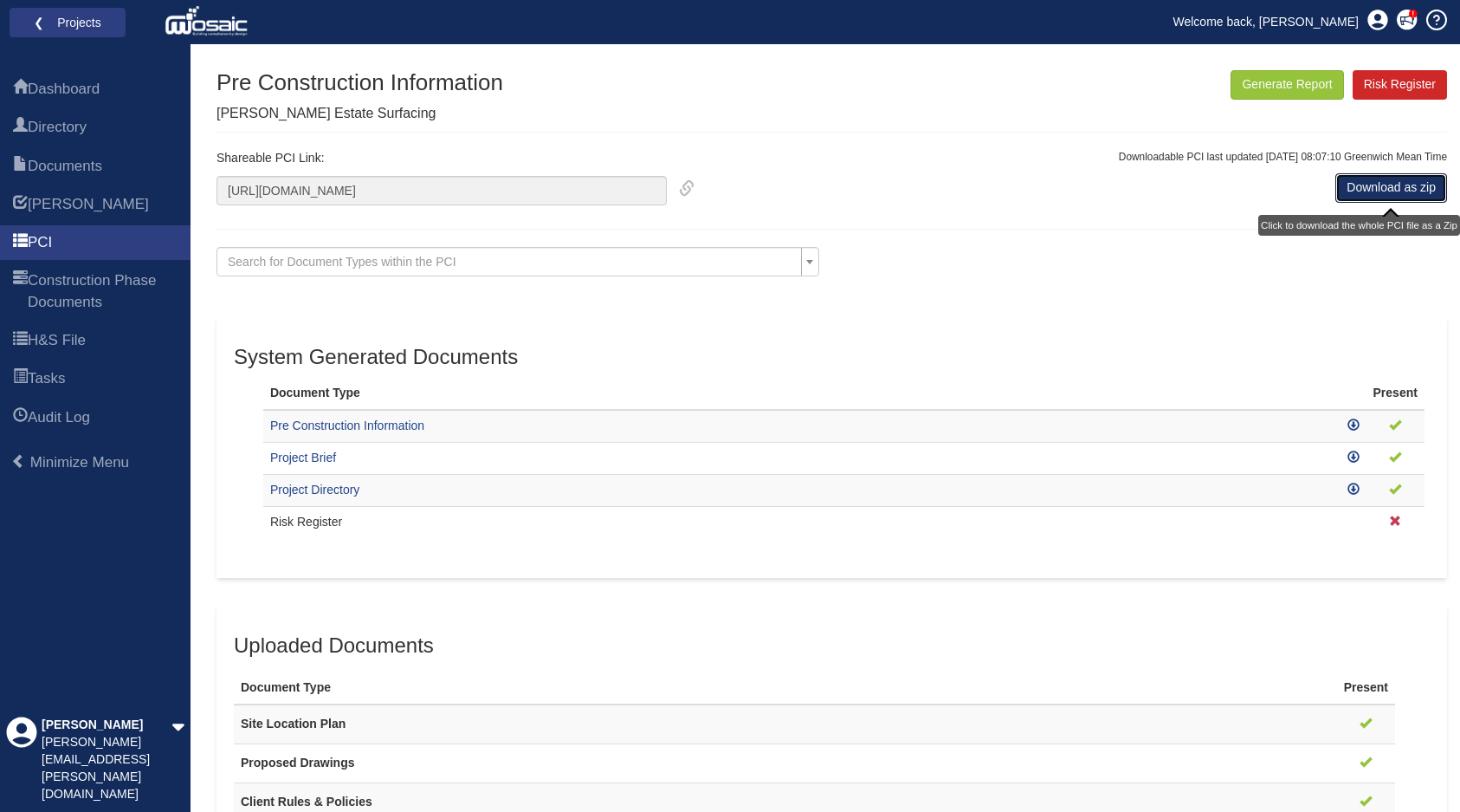
click at [1391, 186] on link "Download as zip" at bounding box center [1392, 188] width 111 height 29
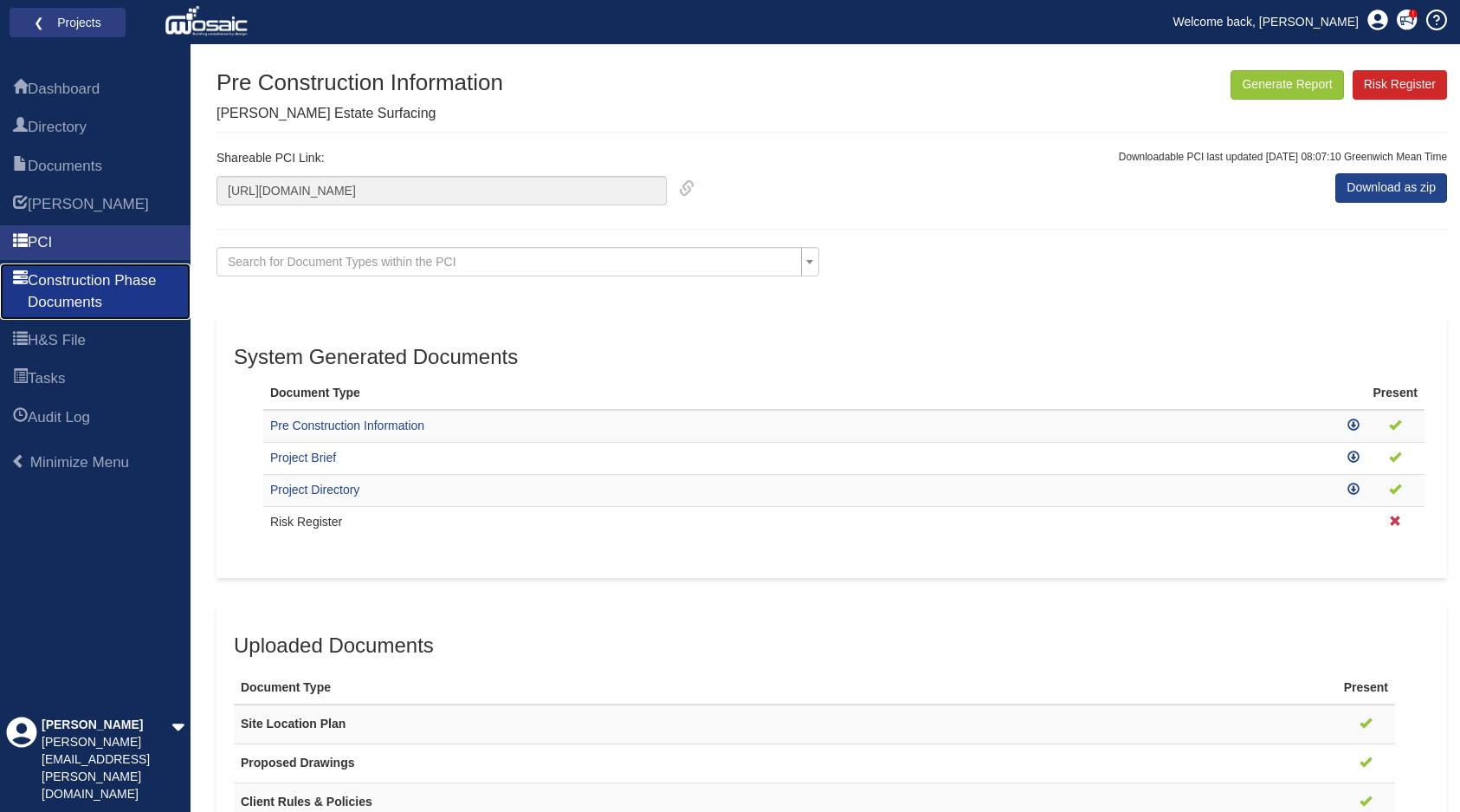
click at [75, 280] on span "Construction Phase Documents" at bounding box center [102, 291] width 150 height 42
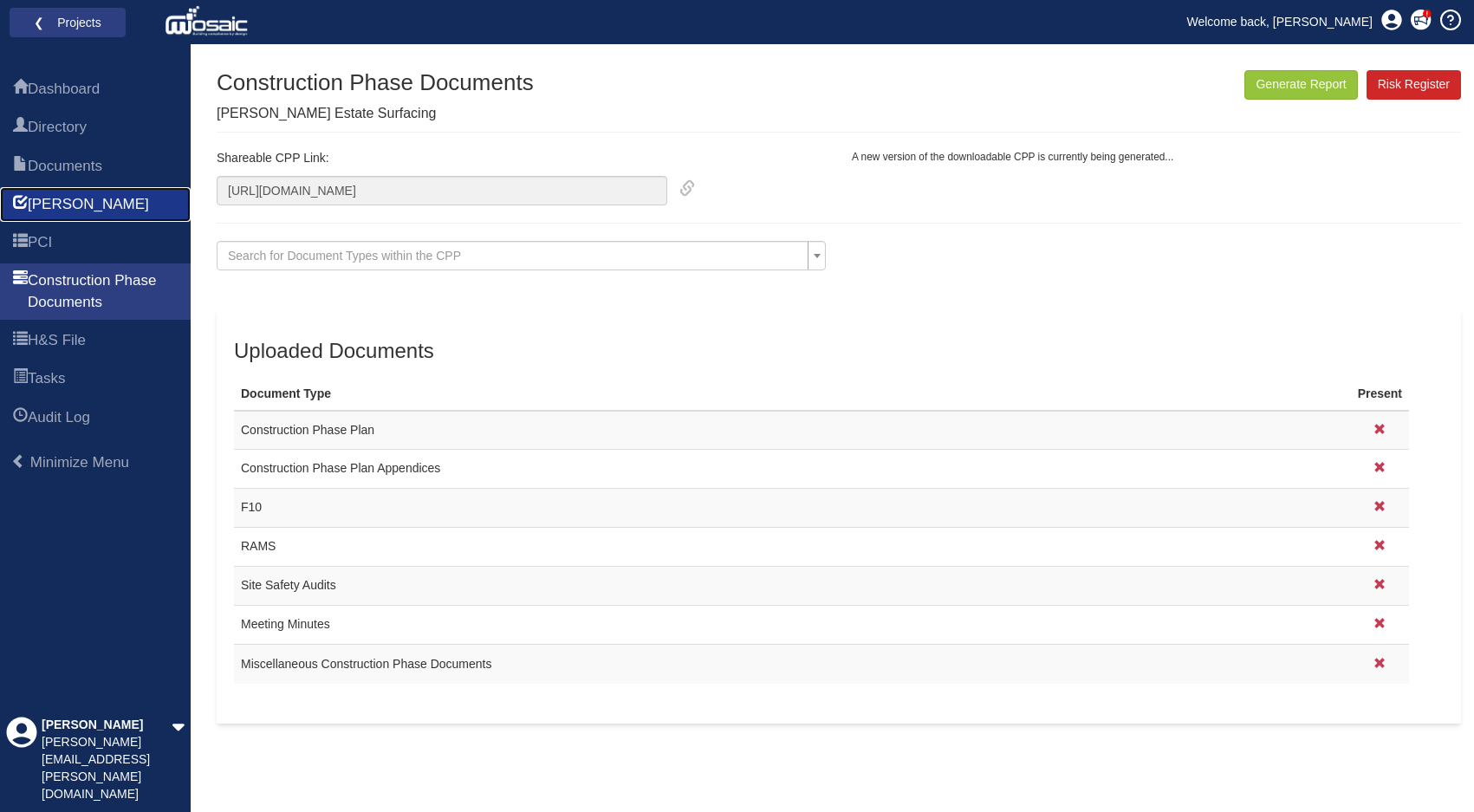
click at [76, 199] on link "[PERSON_NAME]" at bounding box center [95, 205] width 190 height 35
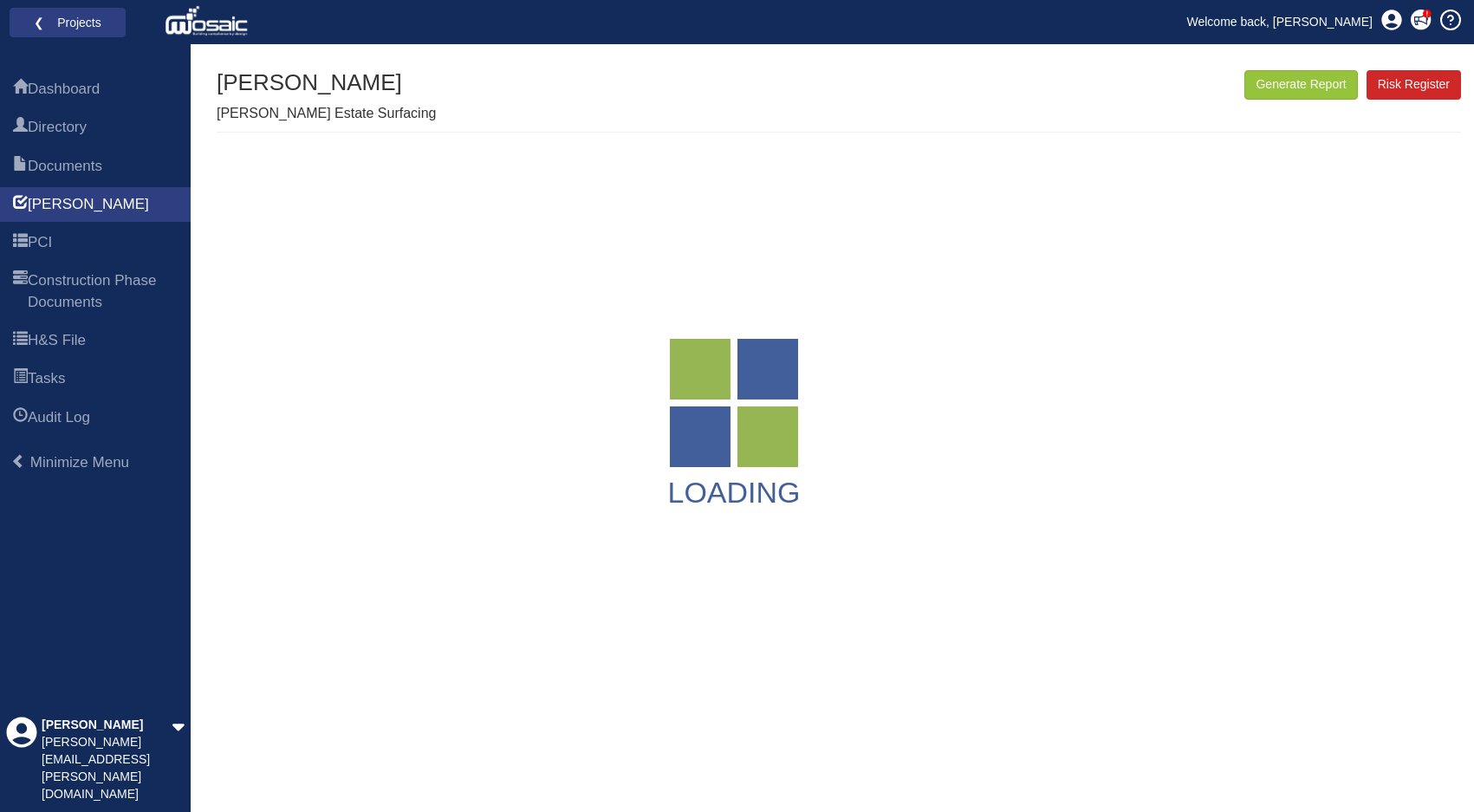
click at [71, 163] on span "Documents" at bounding box center [64, 166] width 74 height 20
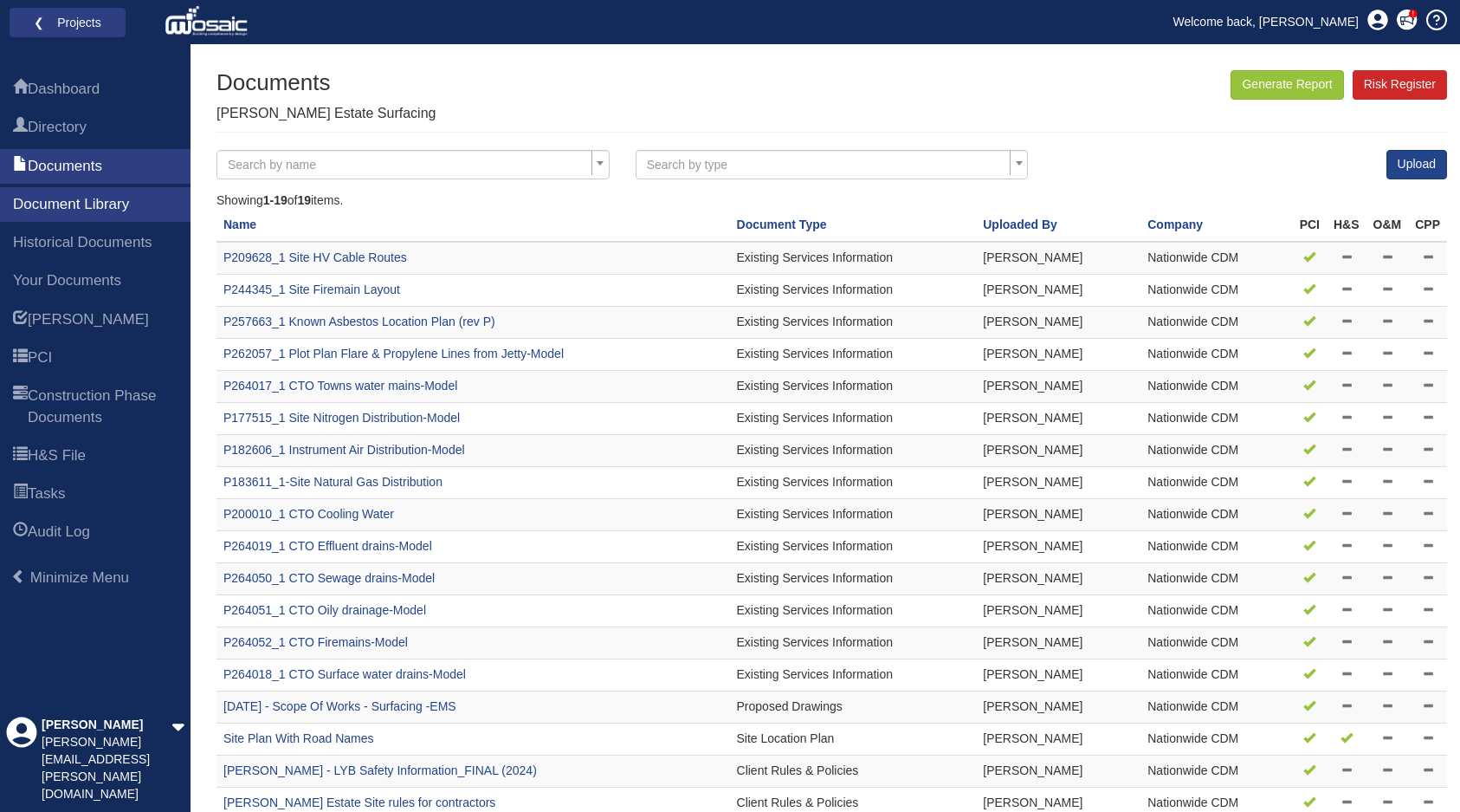
scroll to position [57, 0]
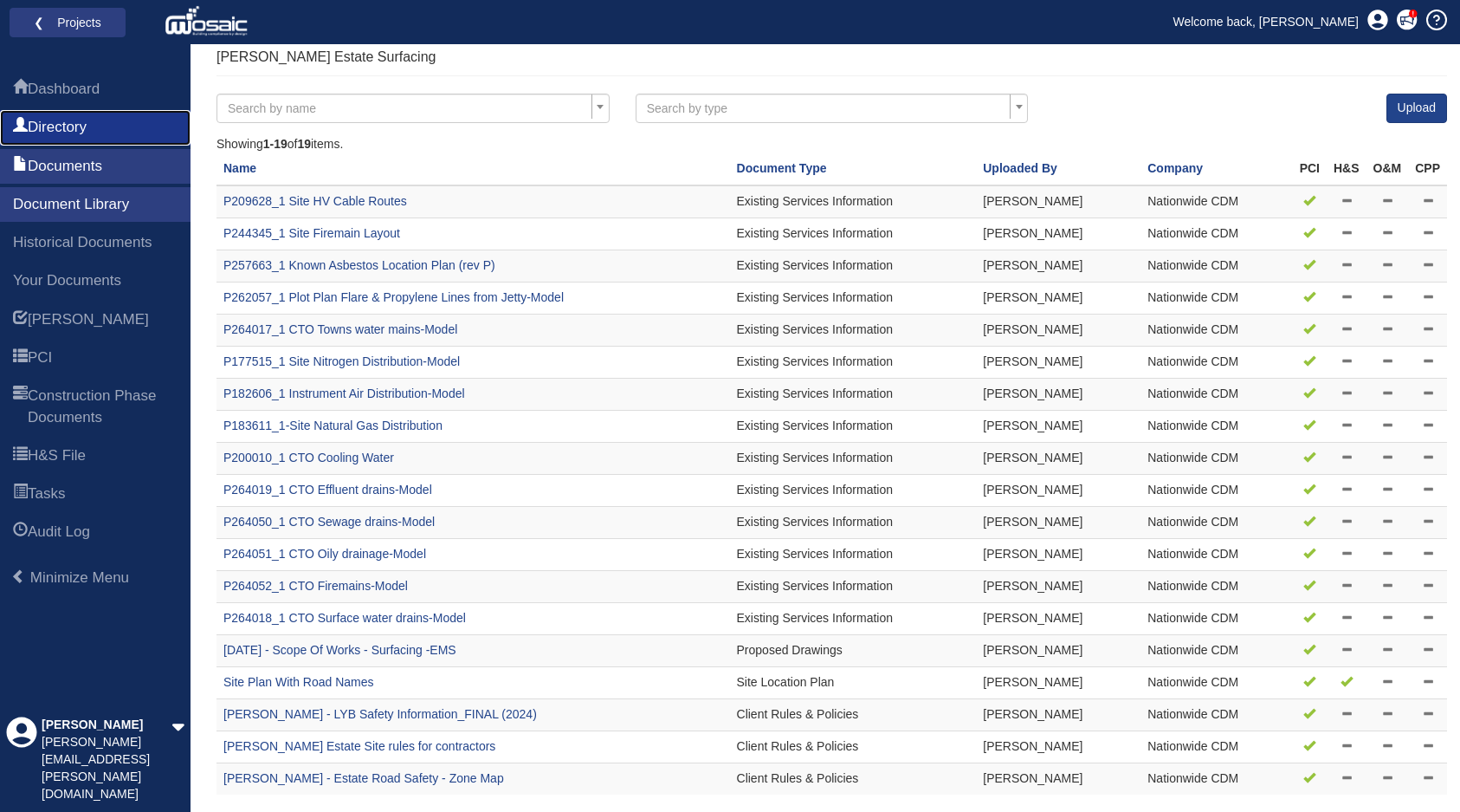
click at [81, 125] on span "Directory" at bounding box center [57, 127] width 59 height 20
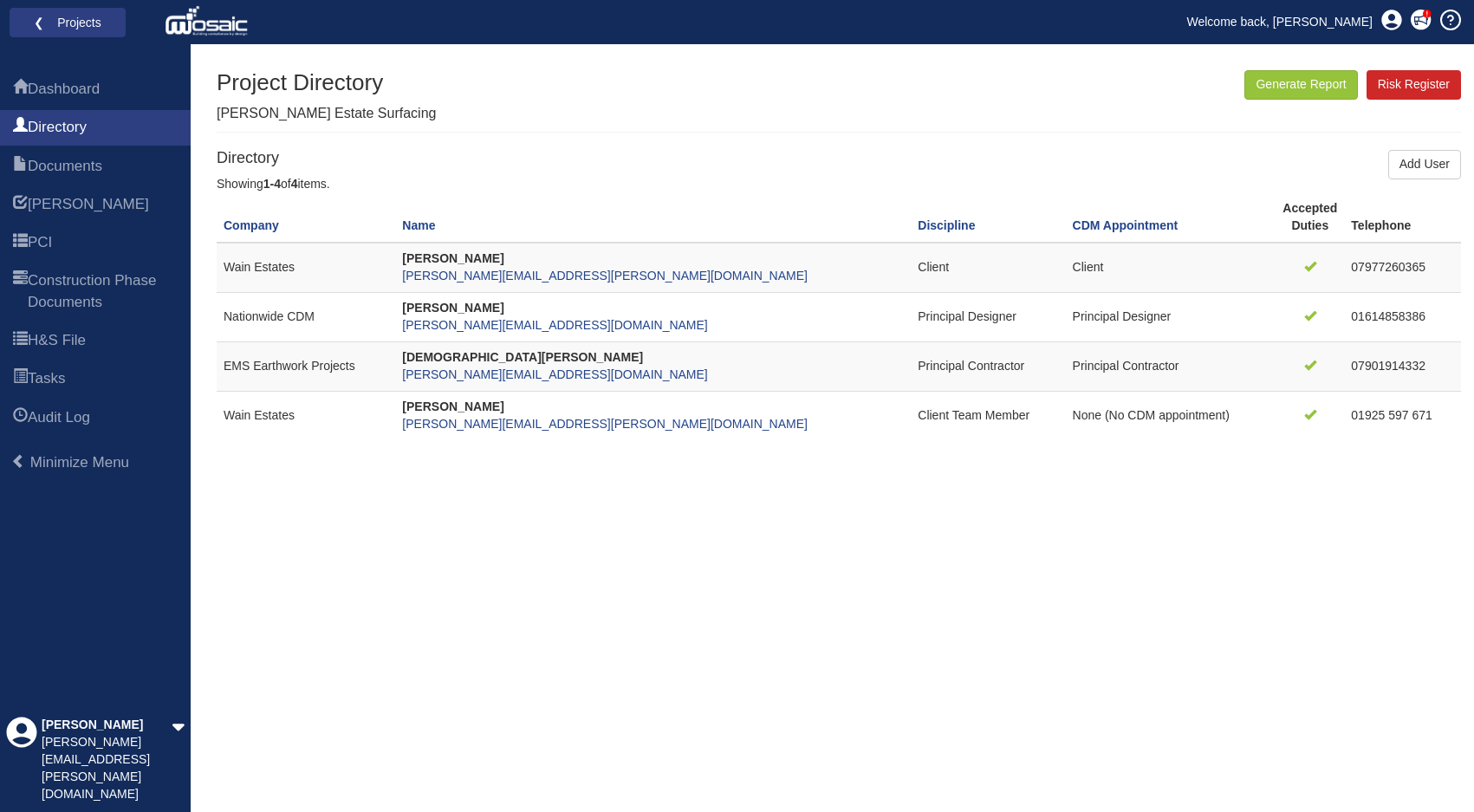
drag, startPoint x: 532, startPoint y: 340, endPoint x: 672, endPoint y: 179, distance: 213.4
click at [672, 179] on div "Showing 1-4 of 4 items." at bounding box center [839, 184] width 1245 height 18
